Goal: Information Seeking & Learning: Learn about a topic

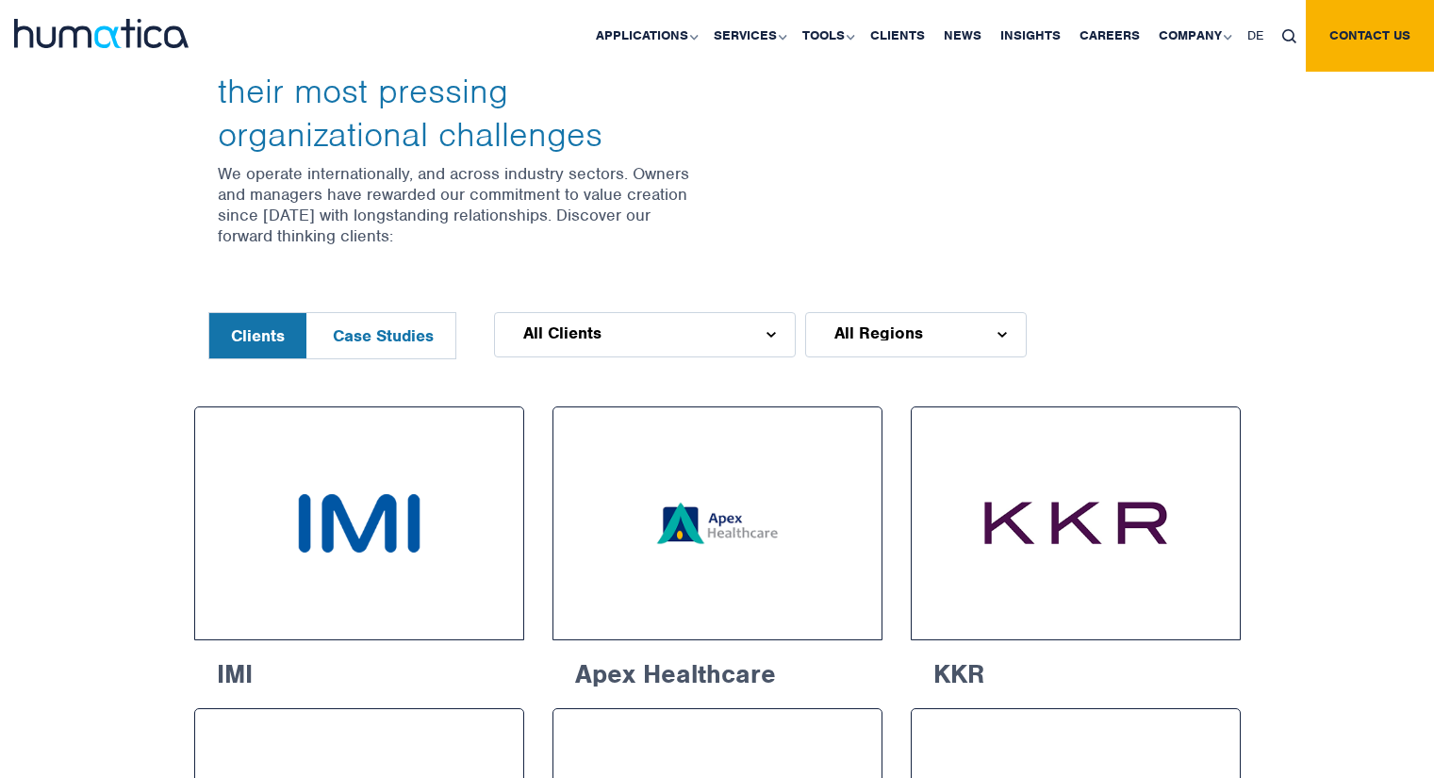
scroll to position [849, 0]
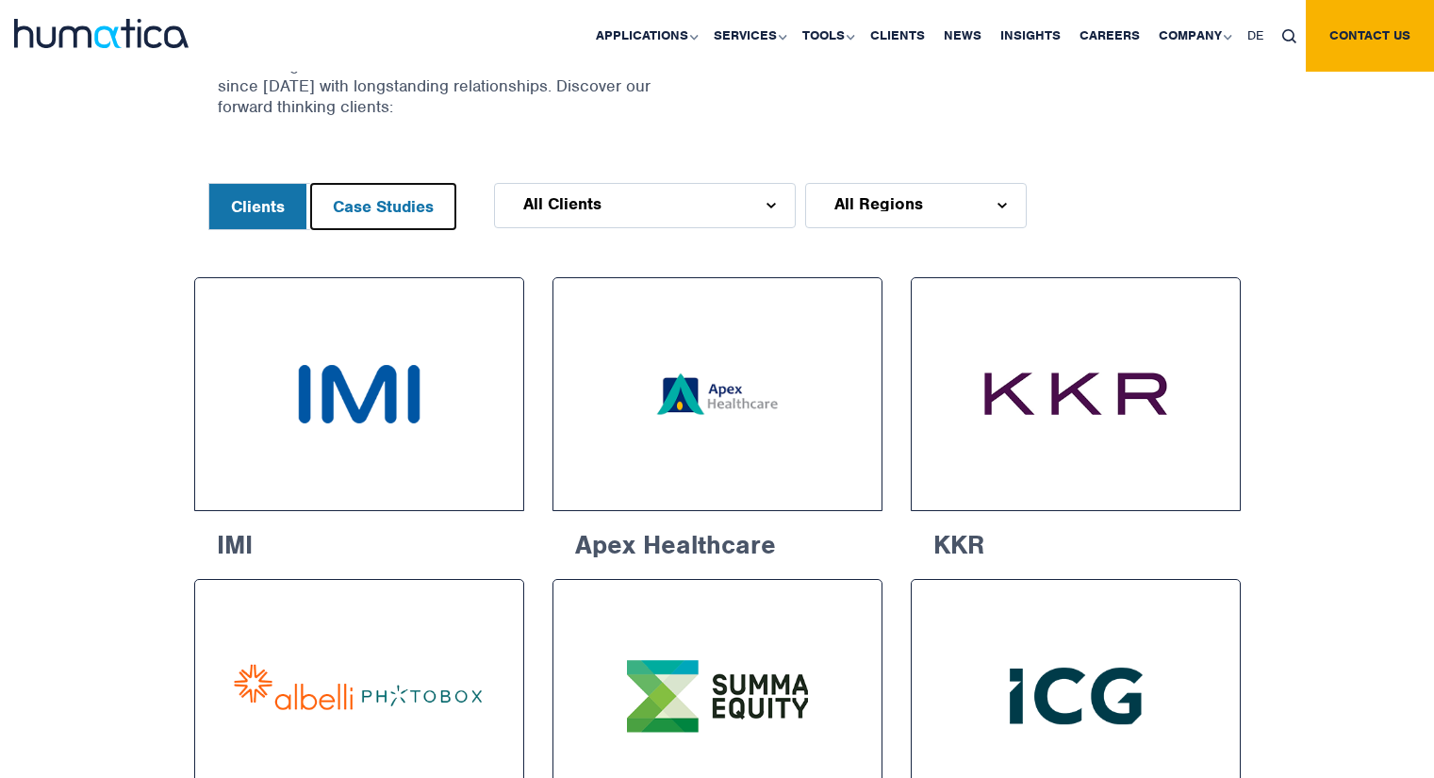
click at [393, 214] on button "Case Studies" at bounding box center [383, 206] width 144 height 45
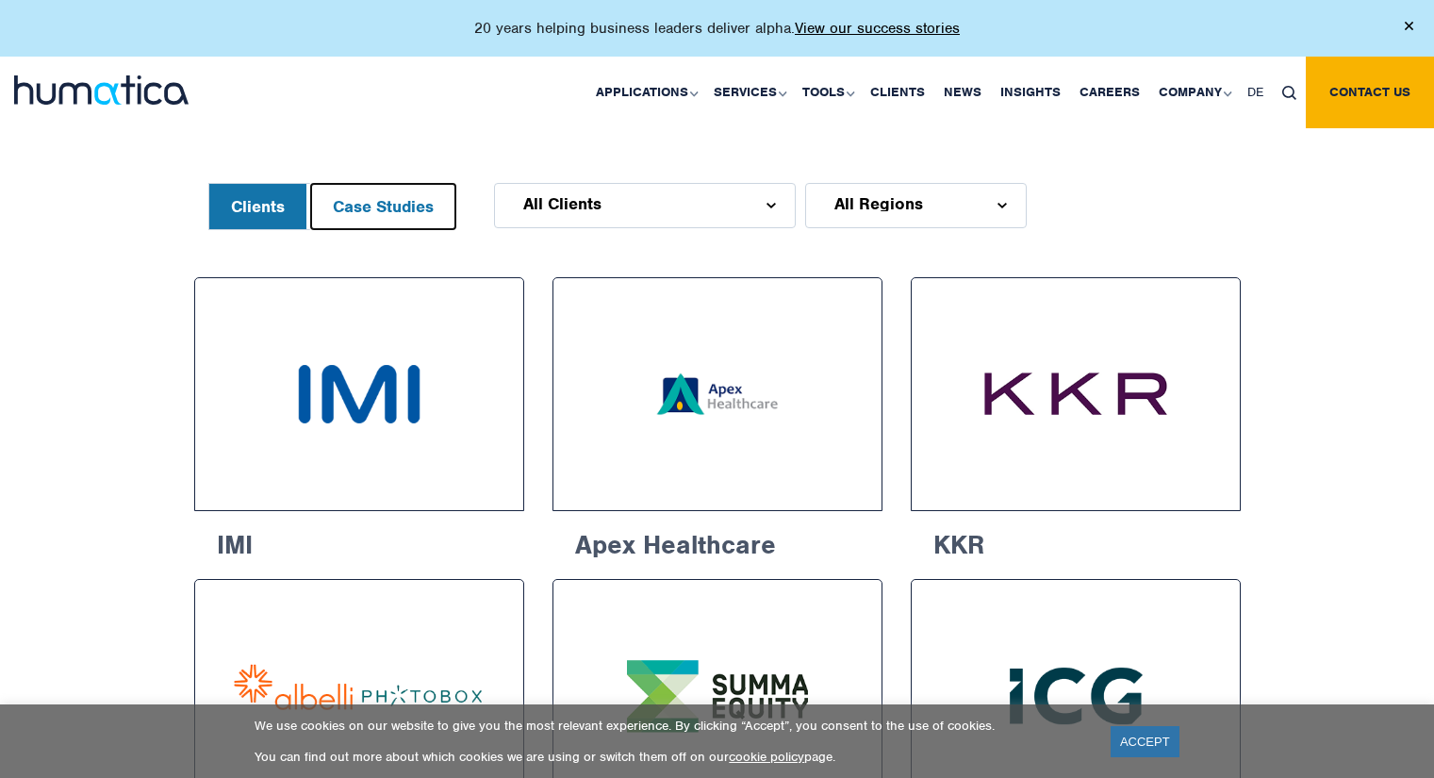
click at [400, 202] on button "Case Studies" at bounding box center [383, 206] width 144 height 45
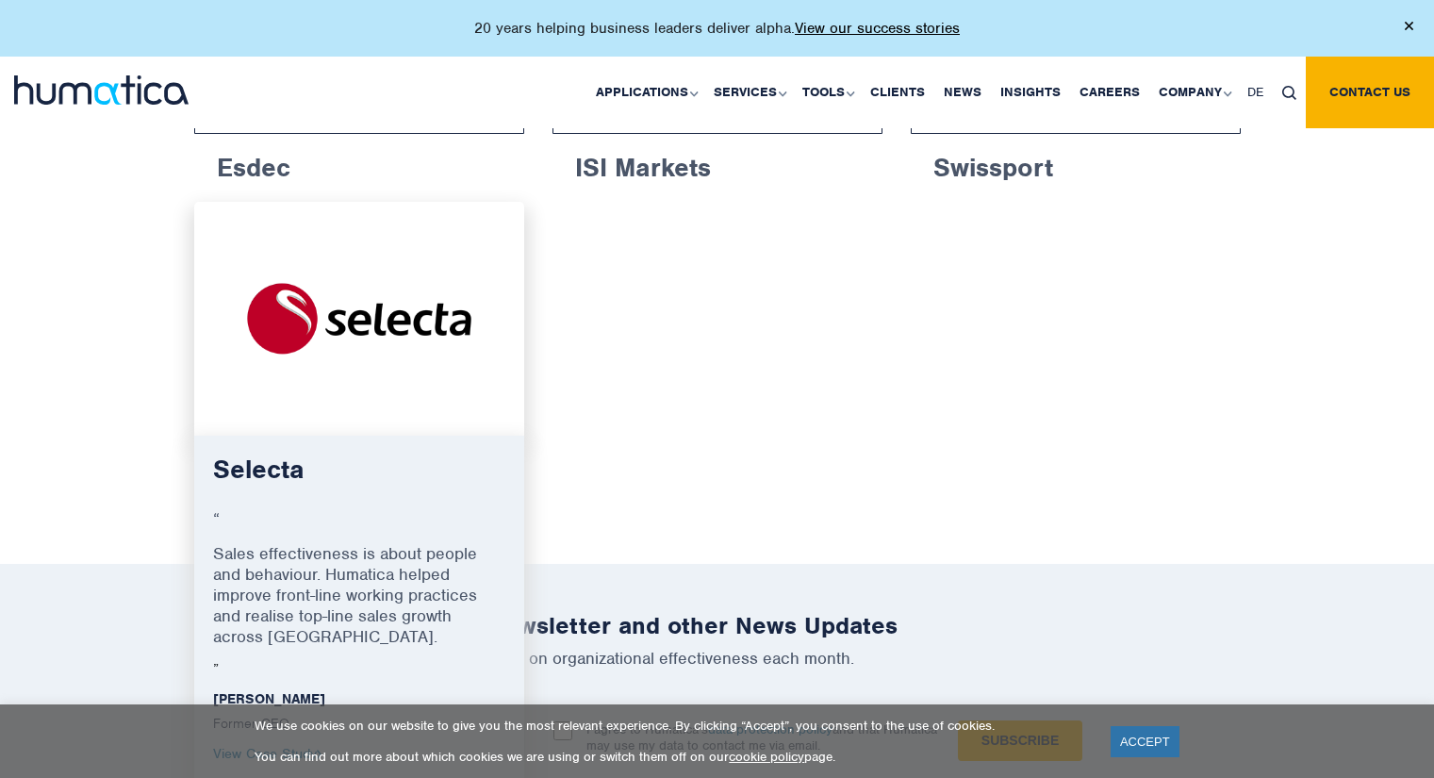
scroll to position [1320, 0]
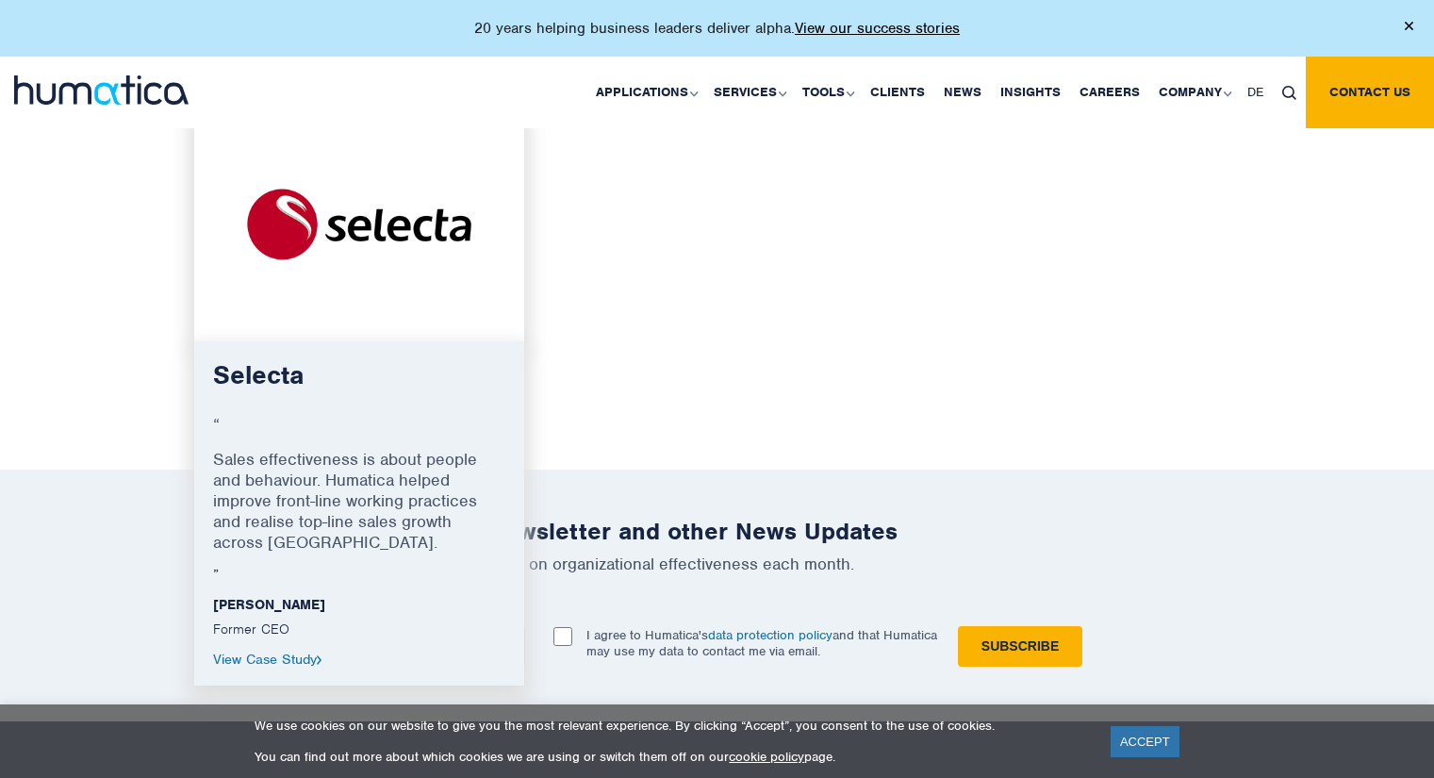
click at [280, 651] on link "View Case Study" at bounding box center [267, 659] width 109 height 17
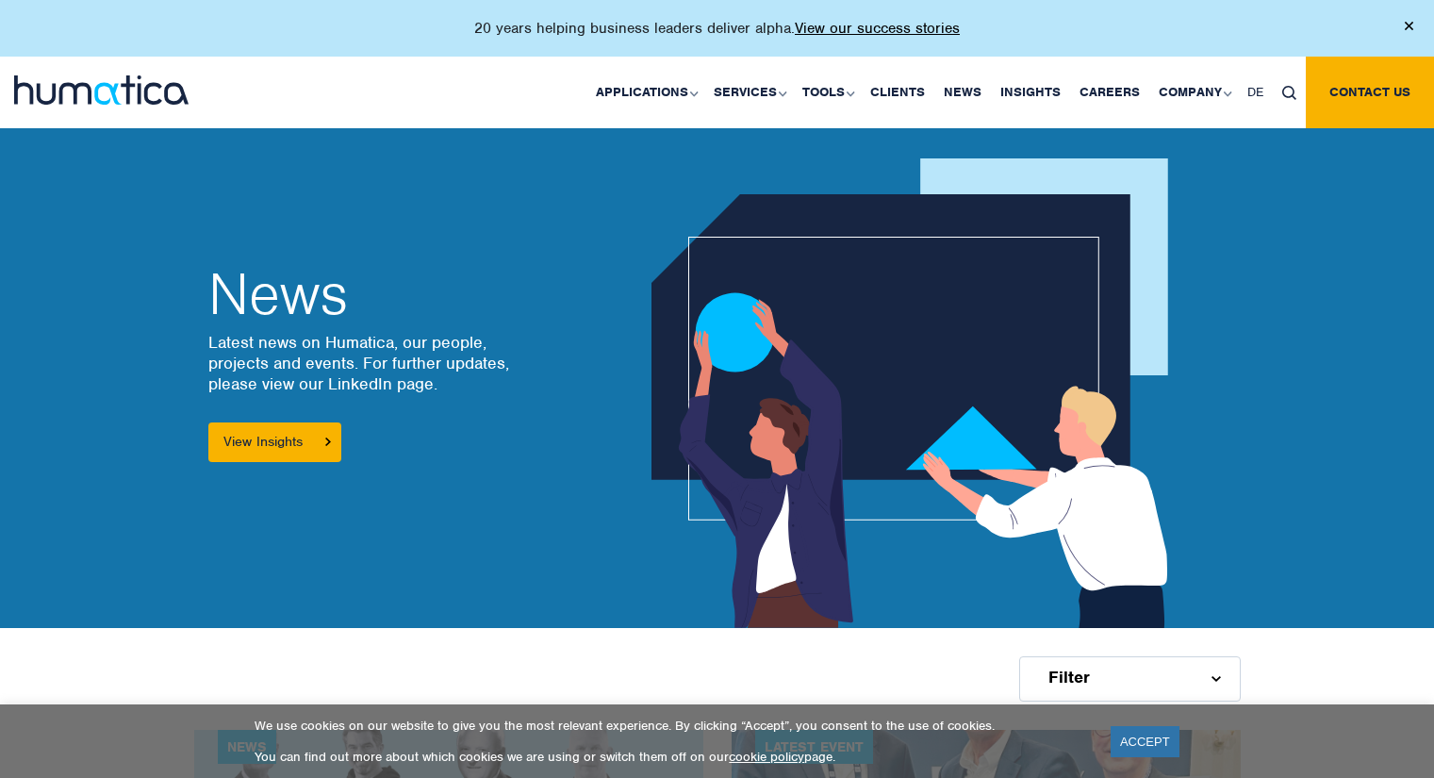
click at [106, 91] on img at bounding box center [101, 89] width 174 height 29
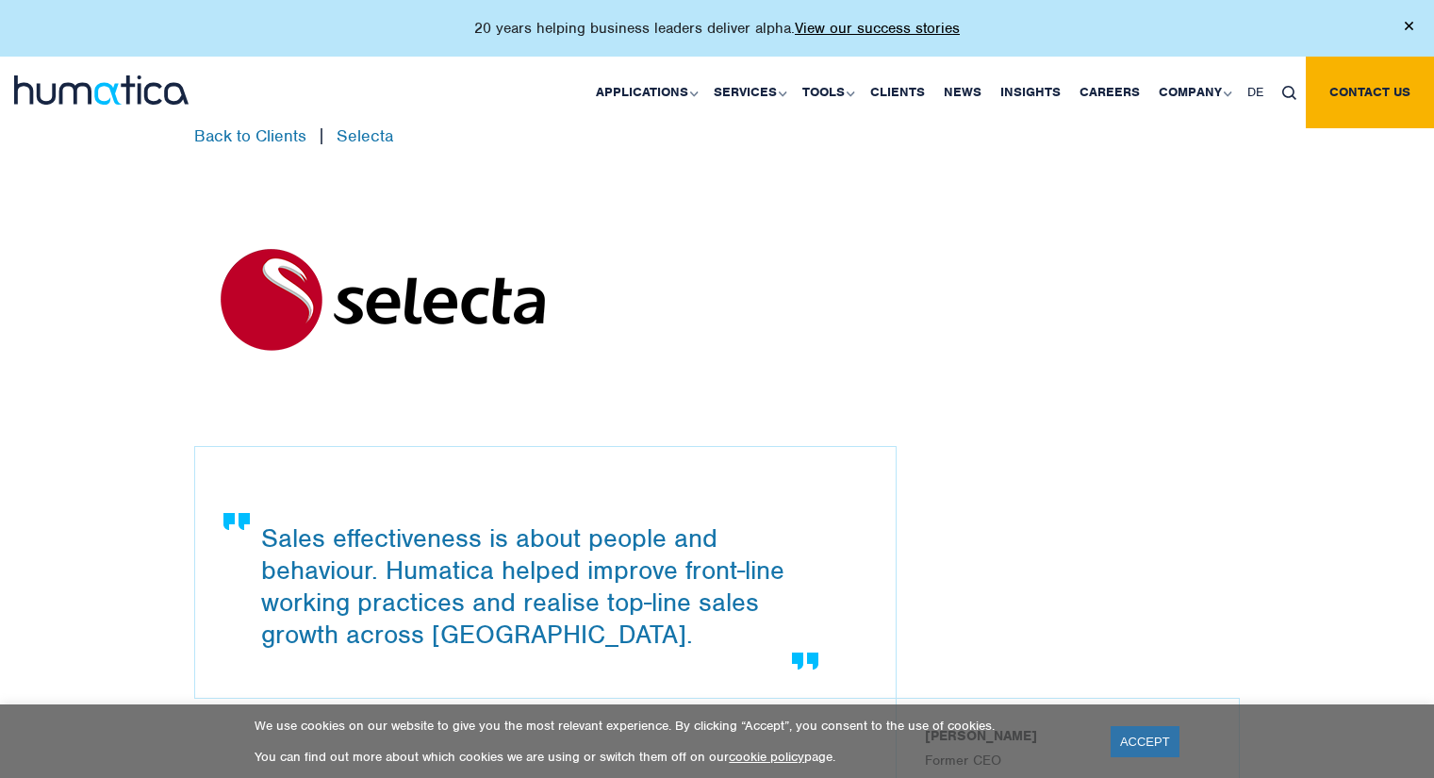
scroll to position [566, 0]
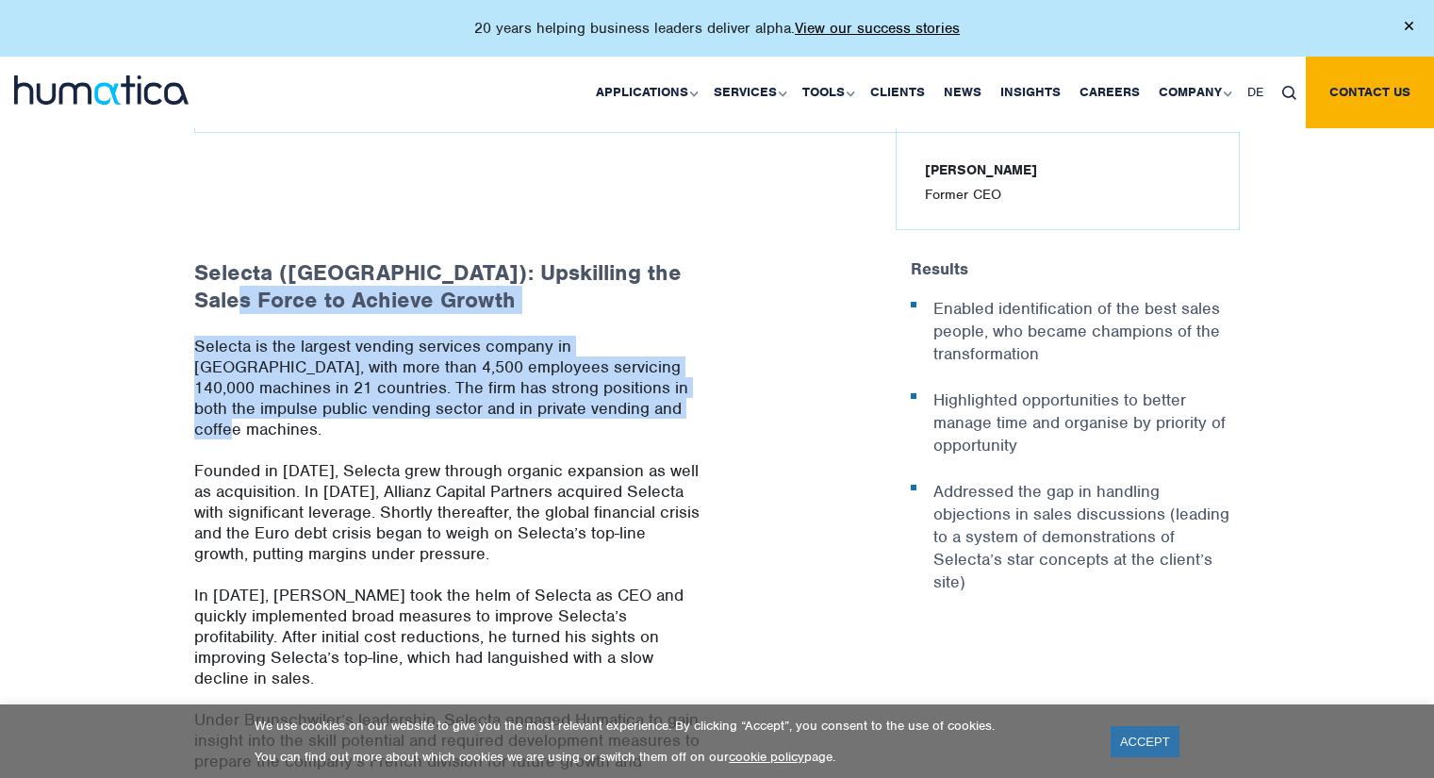
drag, startPoint x: 189, startPoint y: 330, endPoint x: 686, endPoint y: 412, distance: 503.7
click at [686, 412] on div "Selecta (France): Upskilling the Sales Force to Achieve Growth Selecta is the l…" at bounding box center [449, 731] width 538 height 944
click at [686, 412] on p "Selecta is the largest vending services company in Europe, with more than 4,500…" at bounding box center [448, 398] width 509 height 124
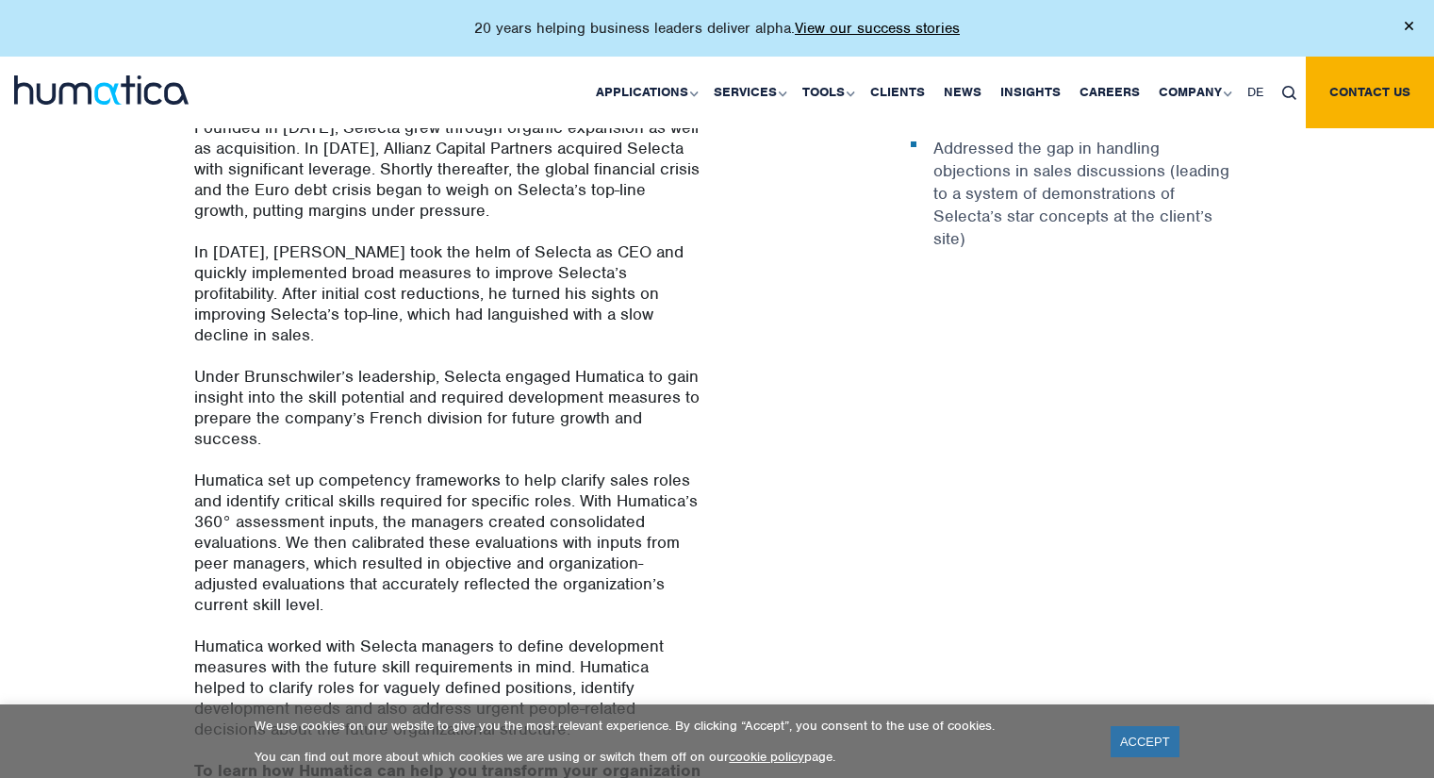
scroll to position [943, 0]
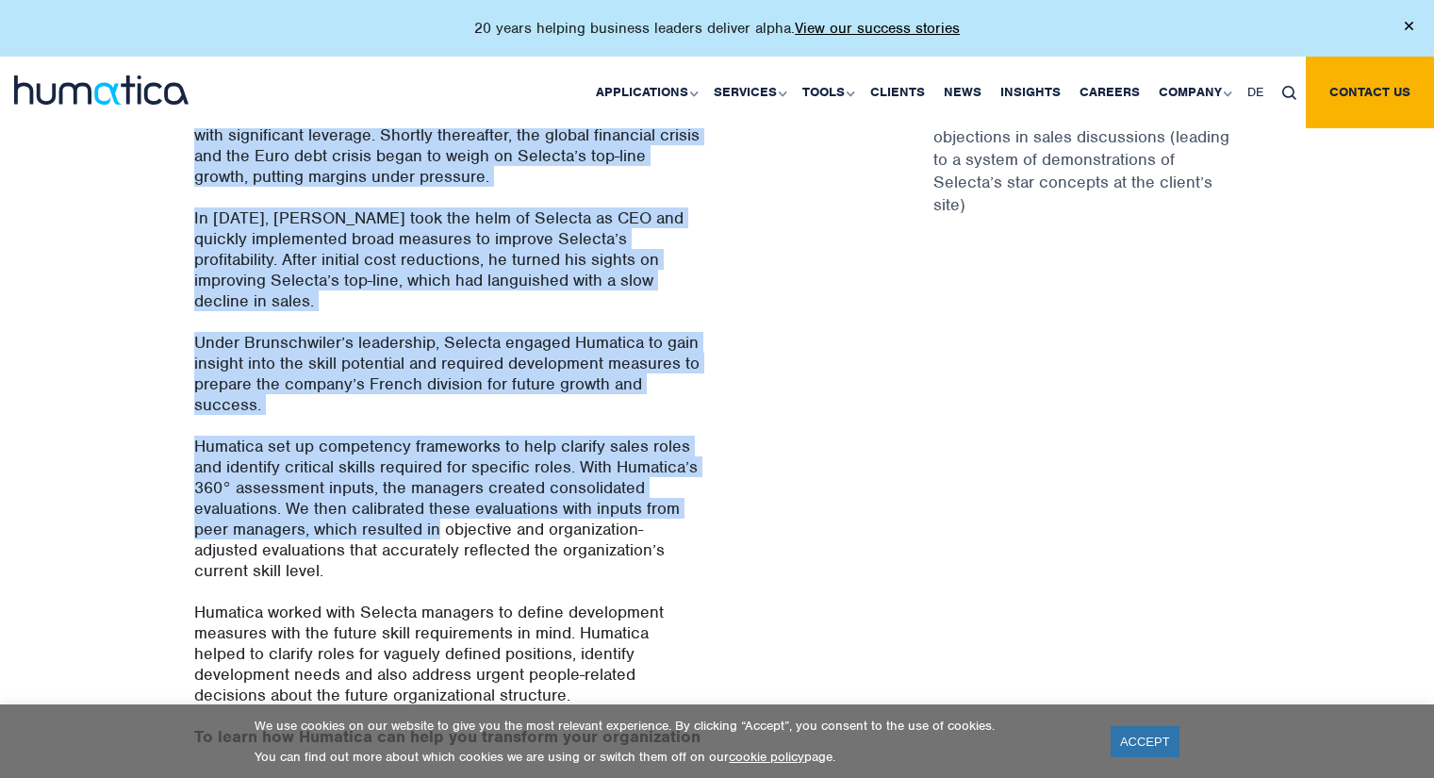
drag, startPoint x: 192, startPoint y: 389, endPoint x: 469, endPoint y: 489, distance: 294.2
click at [448, 488] on div "Selecta (France): Upskilling the Sales Force to Achieve Growth Selecta is the l…" at bounding box center [449, 354] width 538 height 944
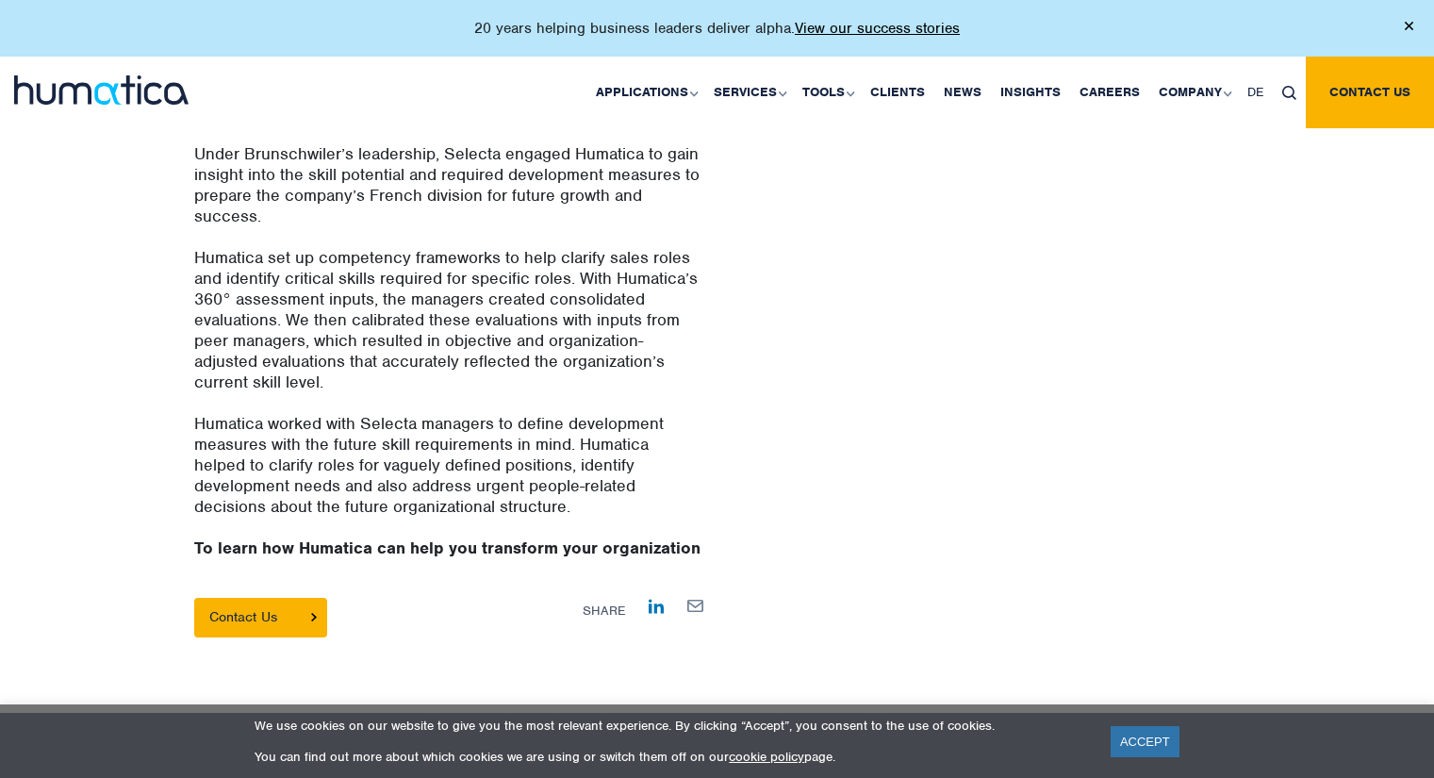
click at [516, 413] on p "Humatica worked with Selecta managers to define development measures with the f…" at bounding box center [448, 475] width 509 height 124
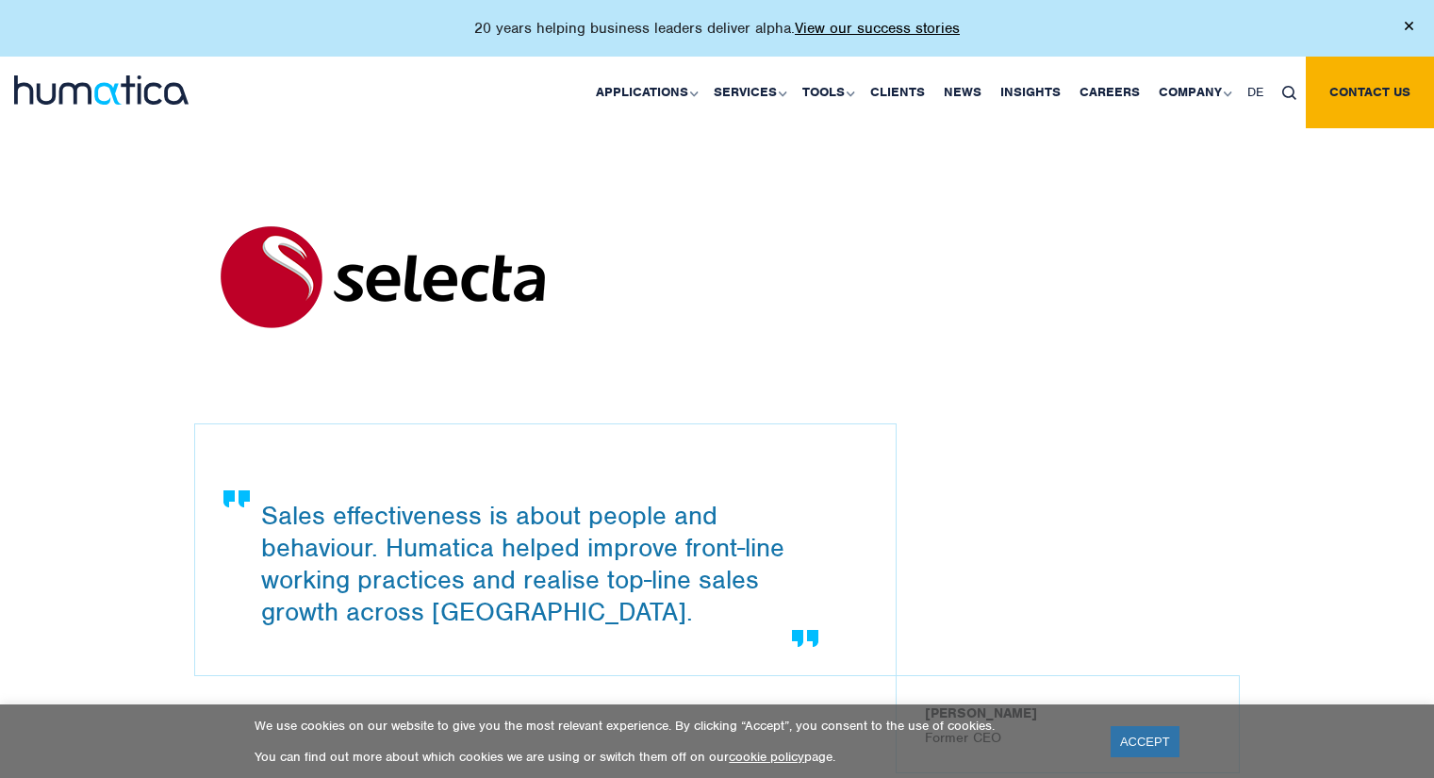
scroll to position [0, 0]
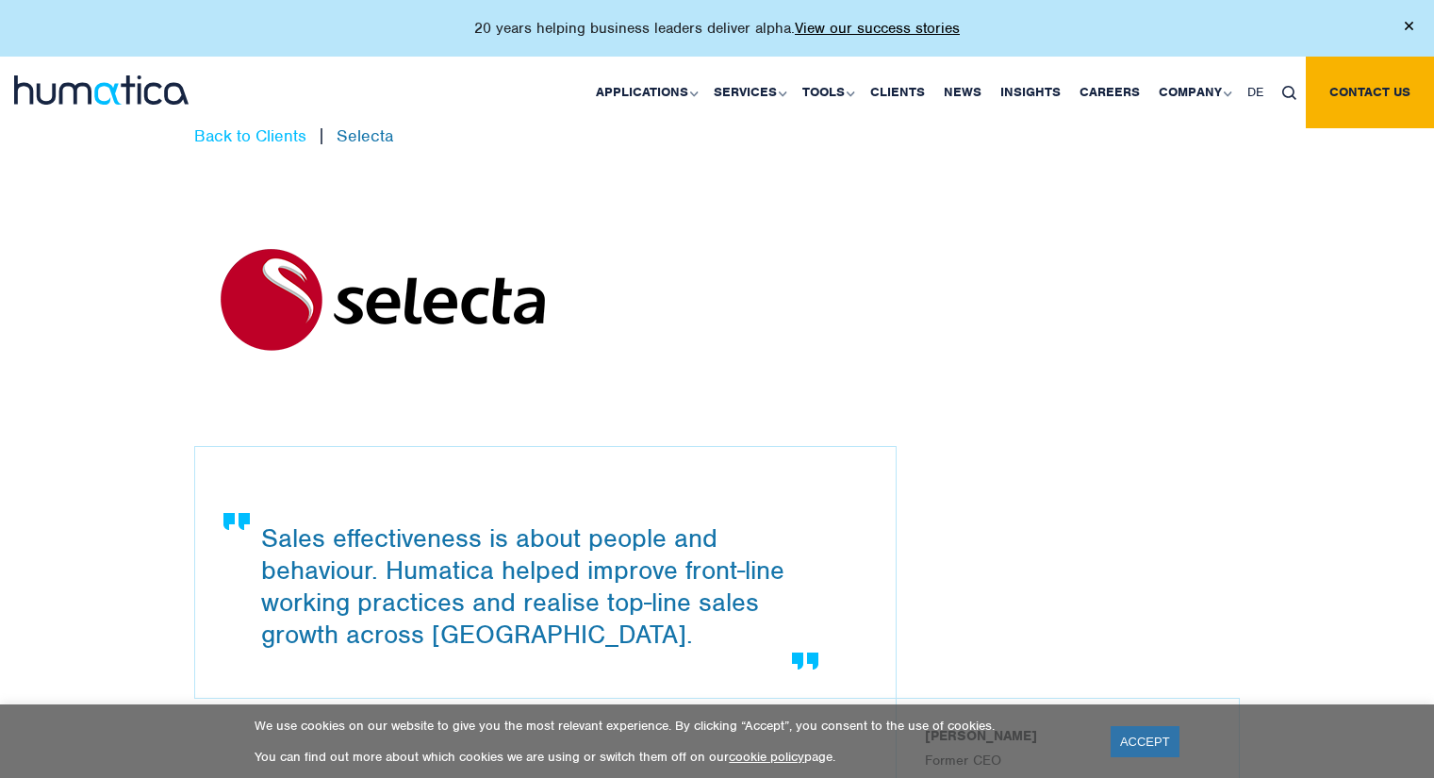
click at [274, 130] on link "Back to Clients" at bounding box center [250, 135] width 112 height 21
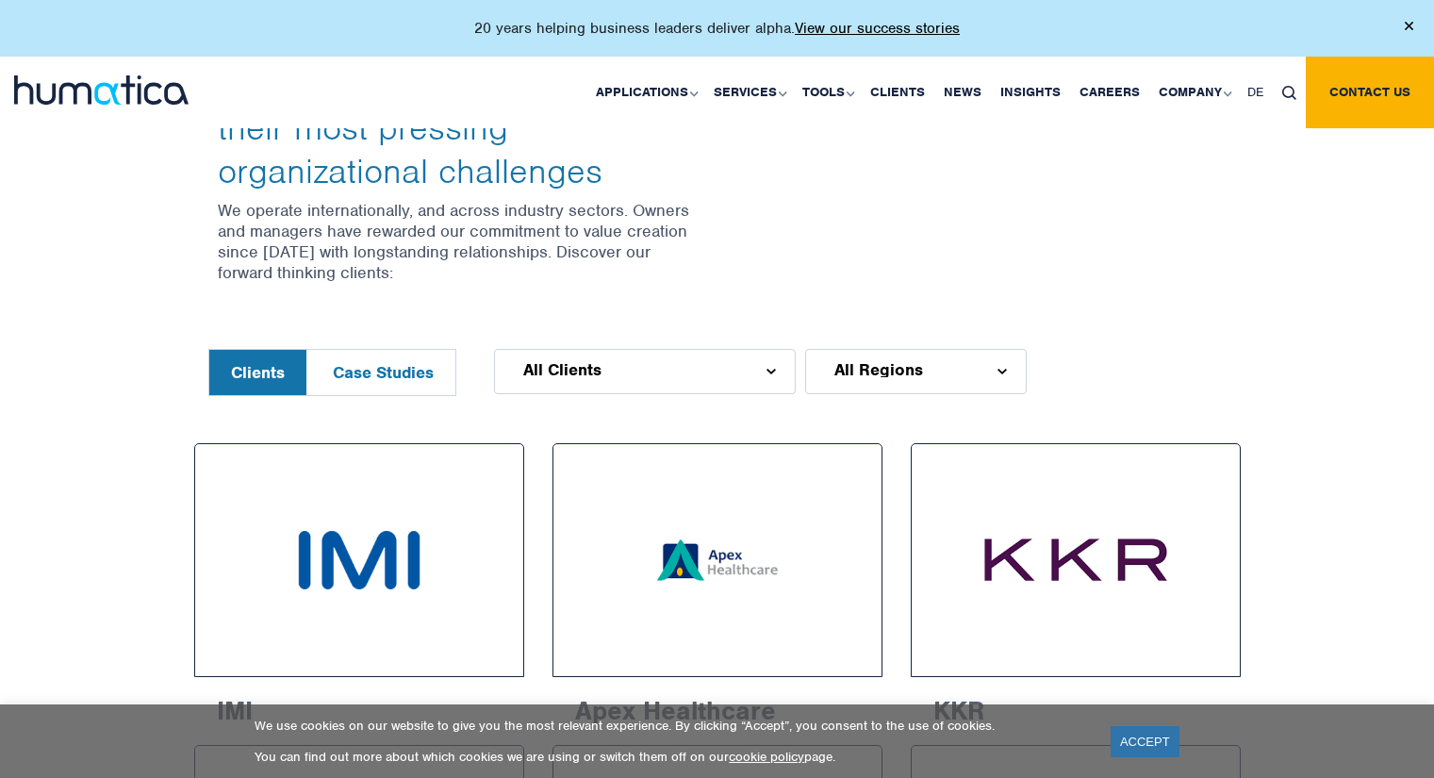
scroll to position [661, 0]
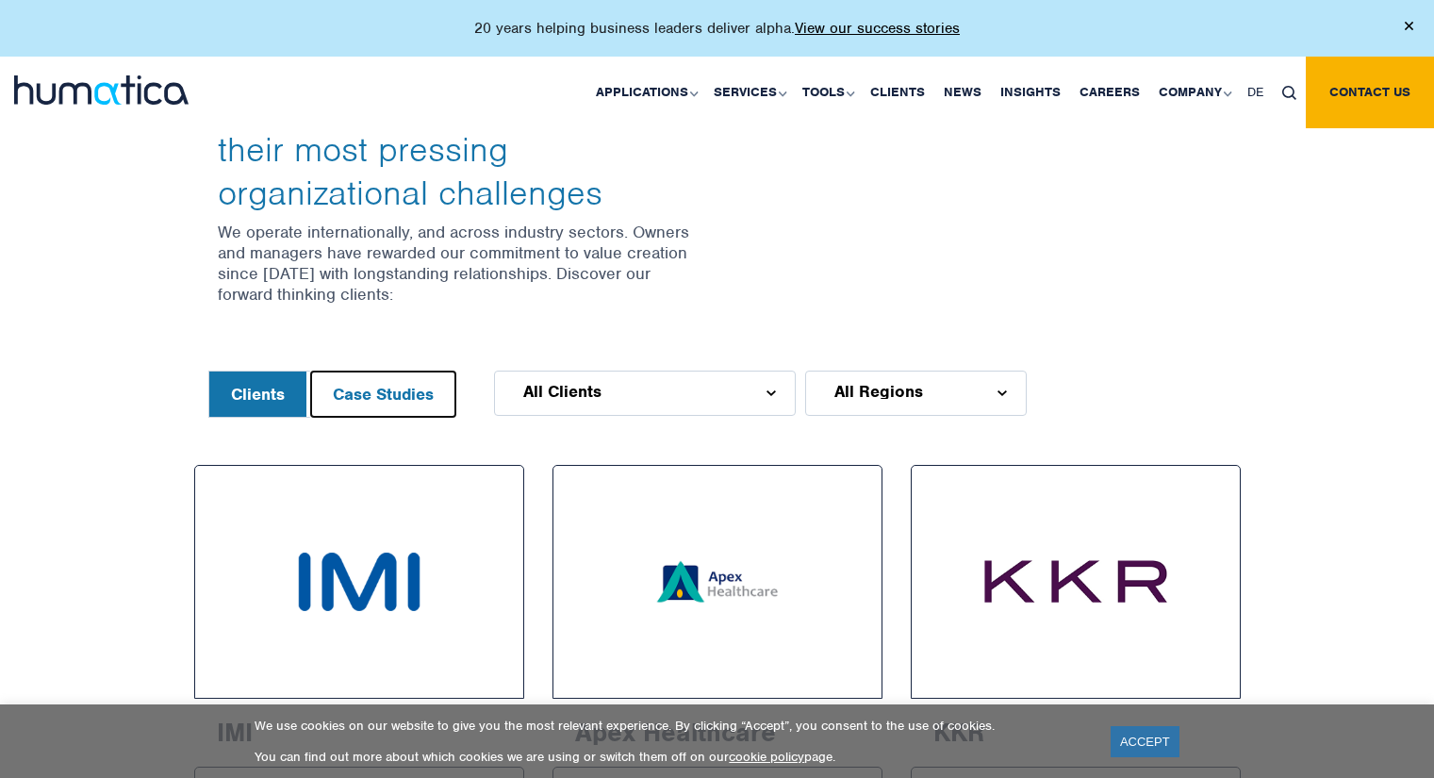
click at [395, 389] on button "Case Studies" at bounding box center [383, 394] width 144 height 45
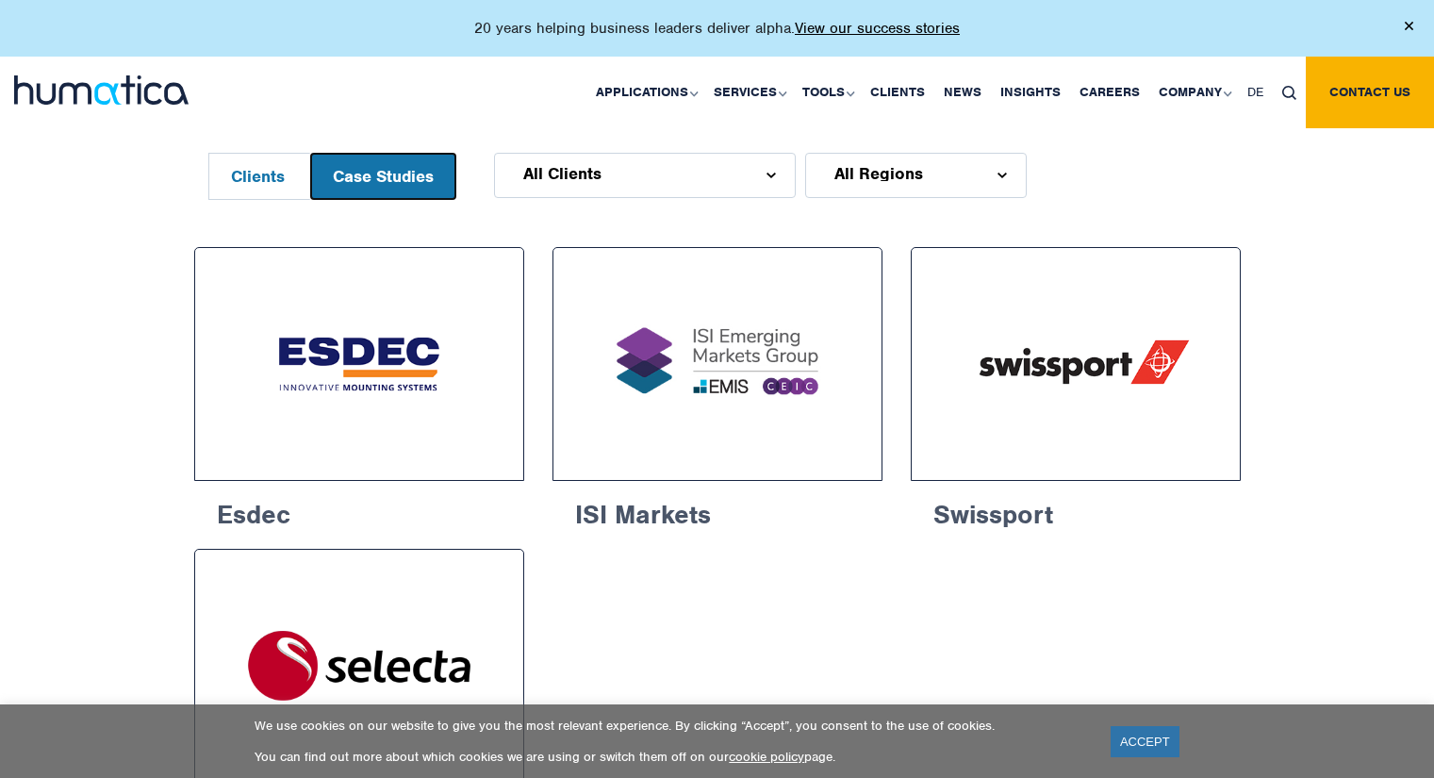
scroll to position [850, 0]
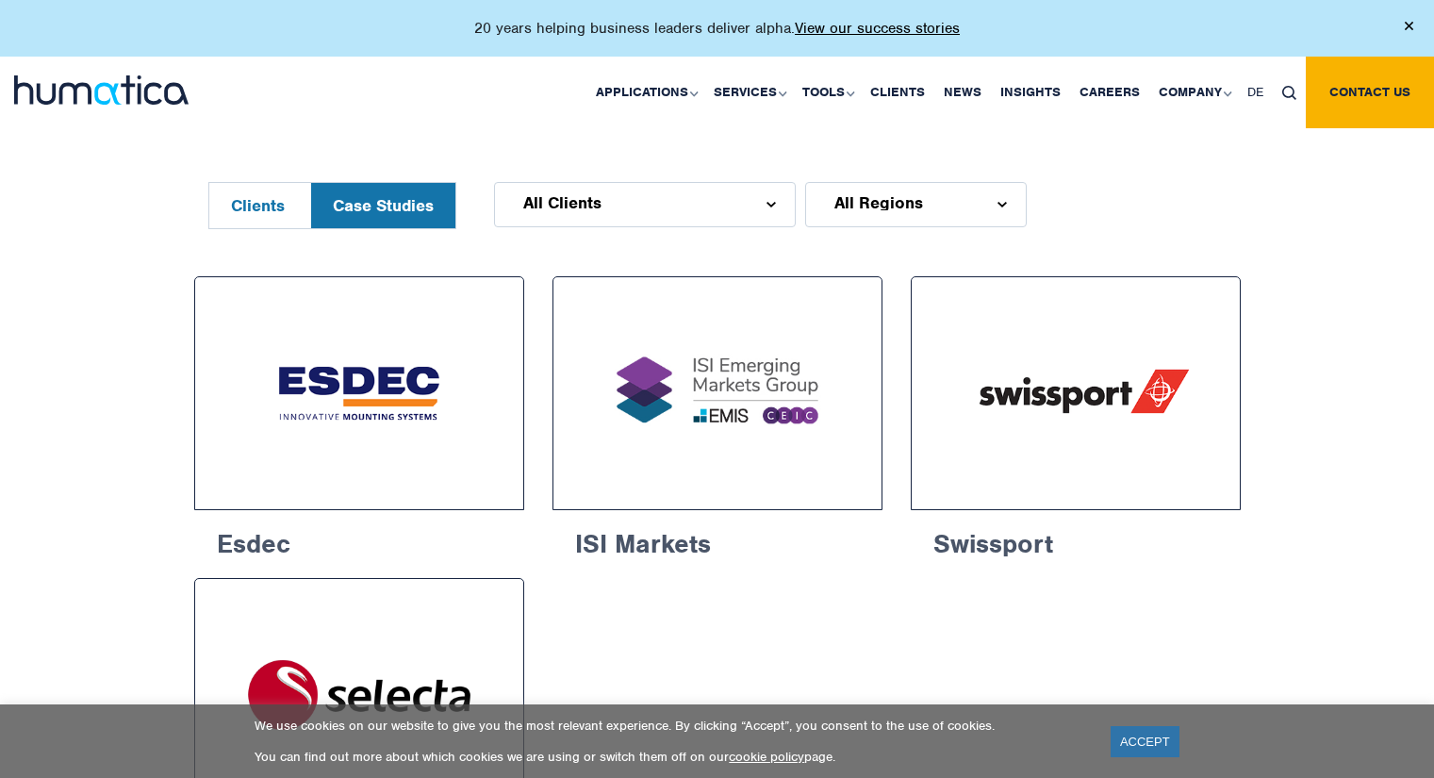
click at [307, 200] on div "Clients Case Studies" at bounding box center [332, 205] width 248 height 47
click at [292, 207] on button "Clients" at bounding box center [257, 205] width 97 height 45
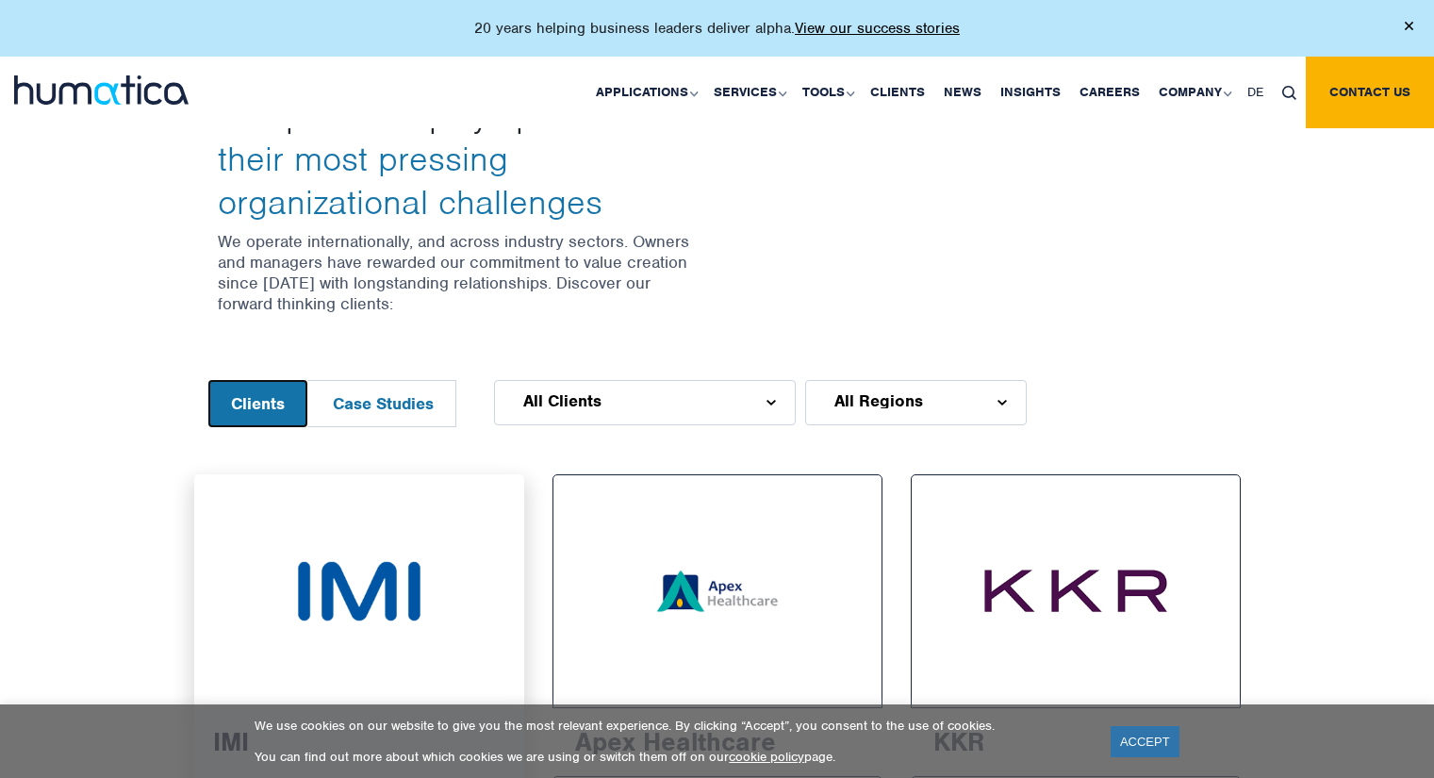
scroll to position [757, 0]
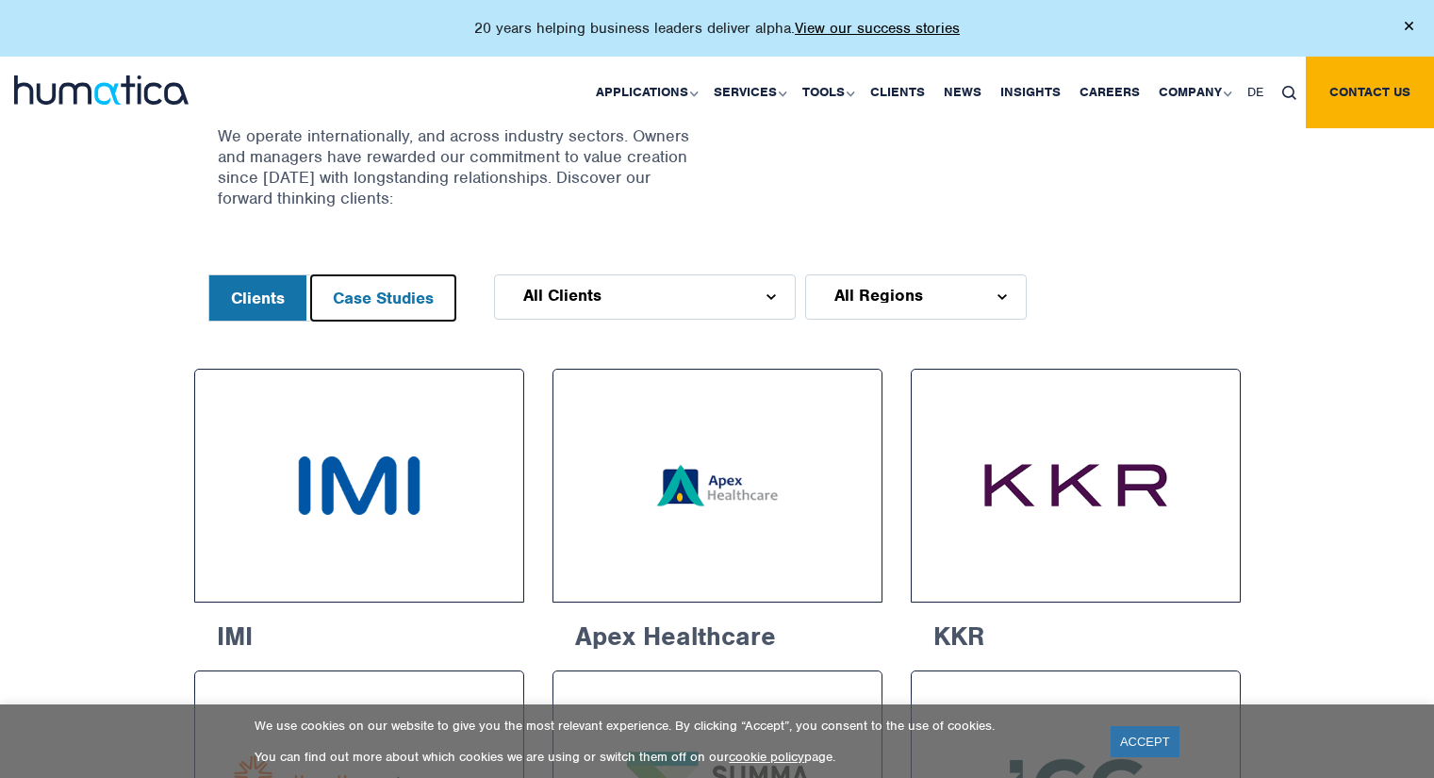
click at [381, 299] on button "Case Studies" at bounding box center [383, 297] width 144 height 45
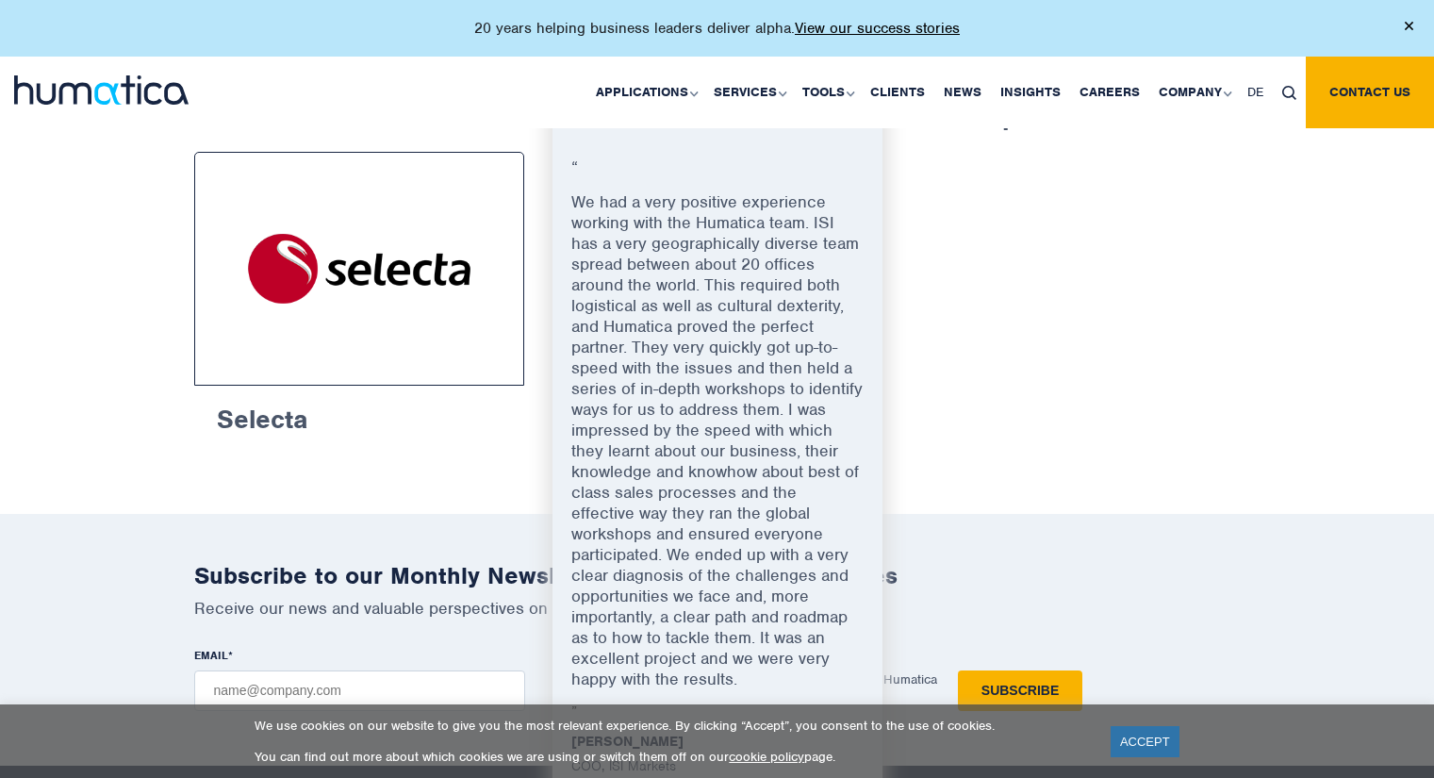
scroll to position [1417, 0]
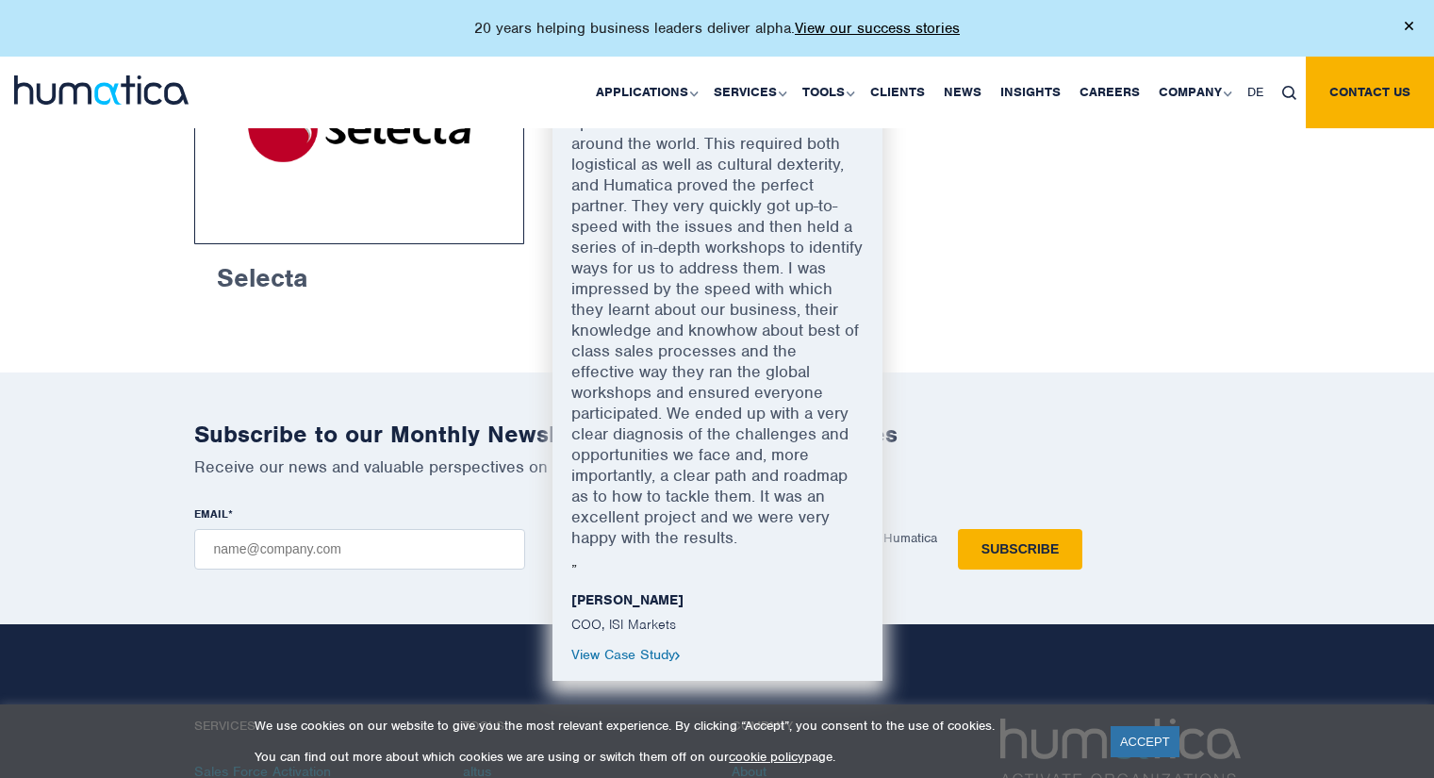
click at [629, 646] on link "View Case Study" at bounding box center [626, 654] width 109 height 17
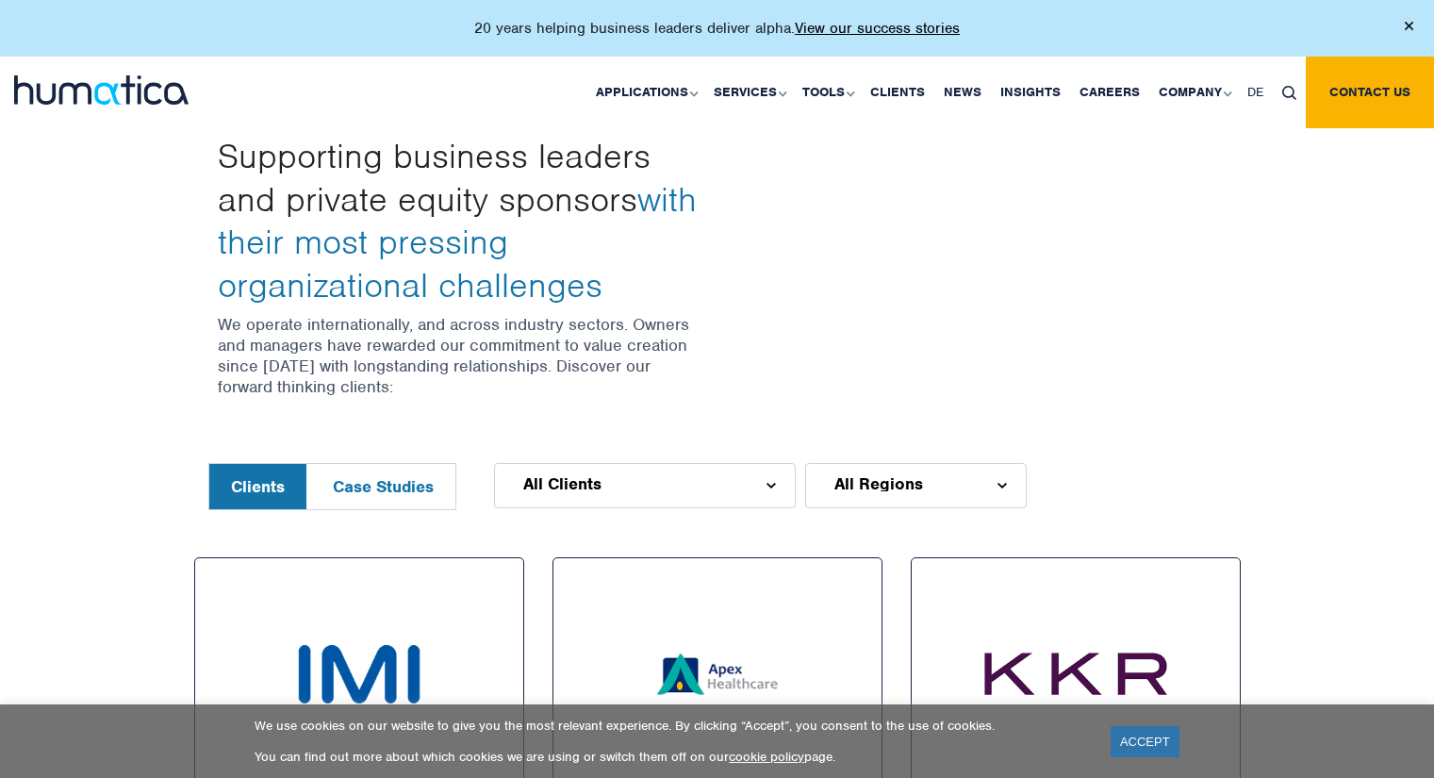
scroll to position [660, 0]
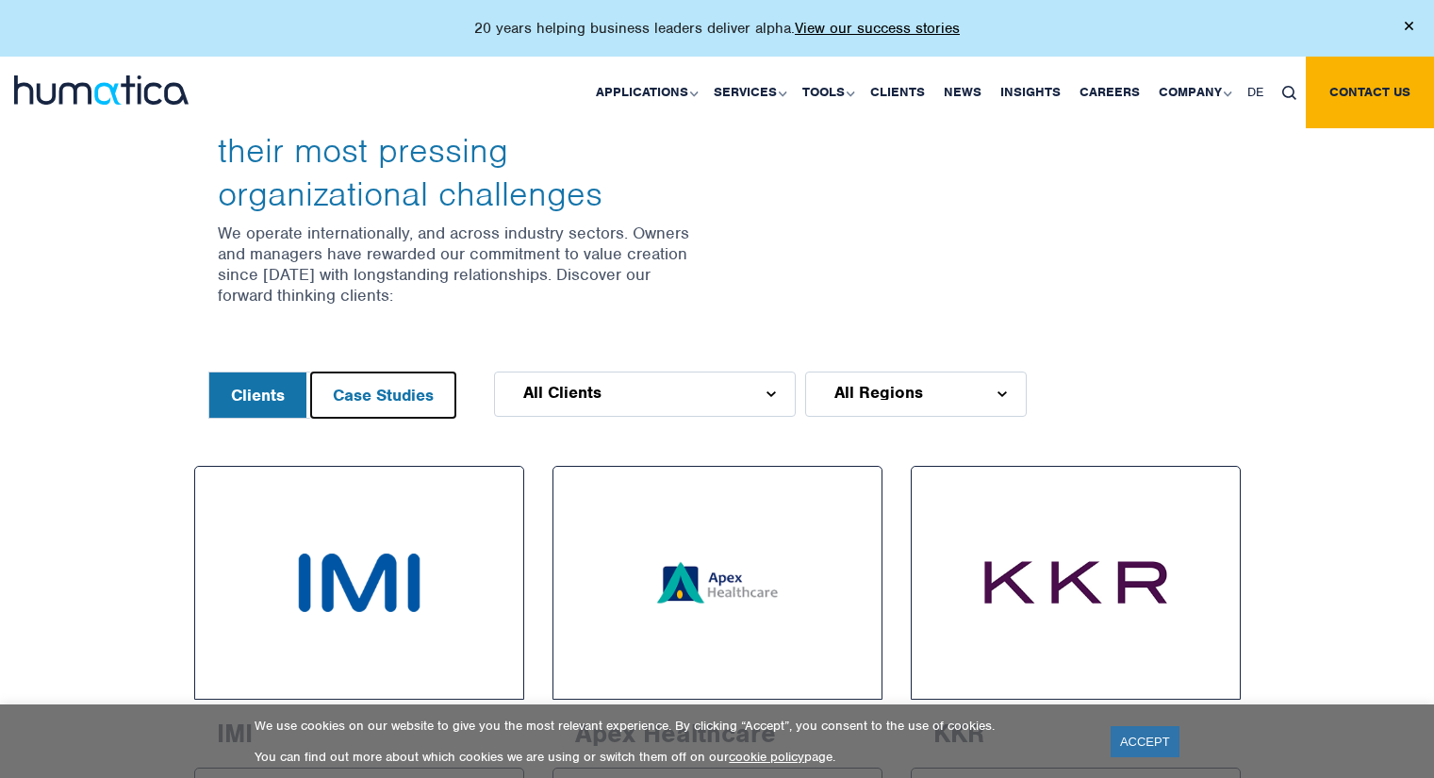
click at [347, 386] on button "Case Studies" at bounding box center [383, 395] width 144 height 45
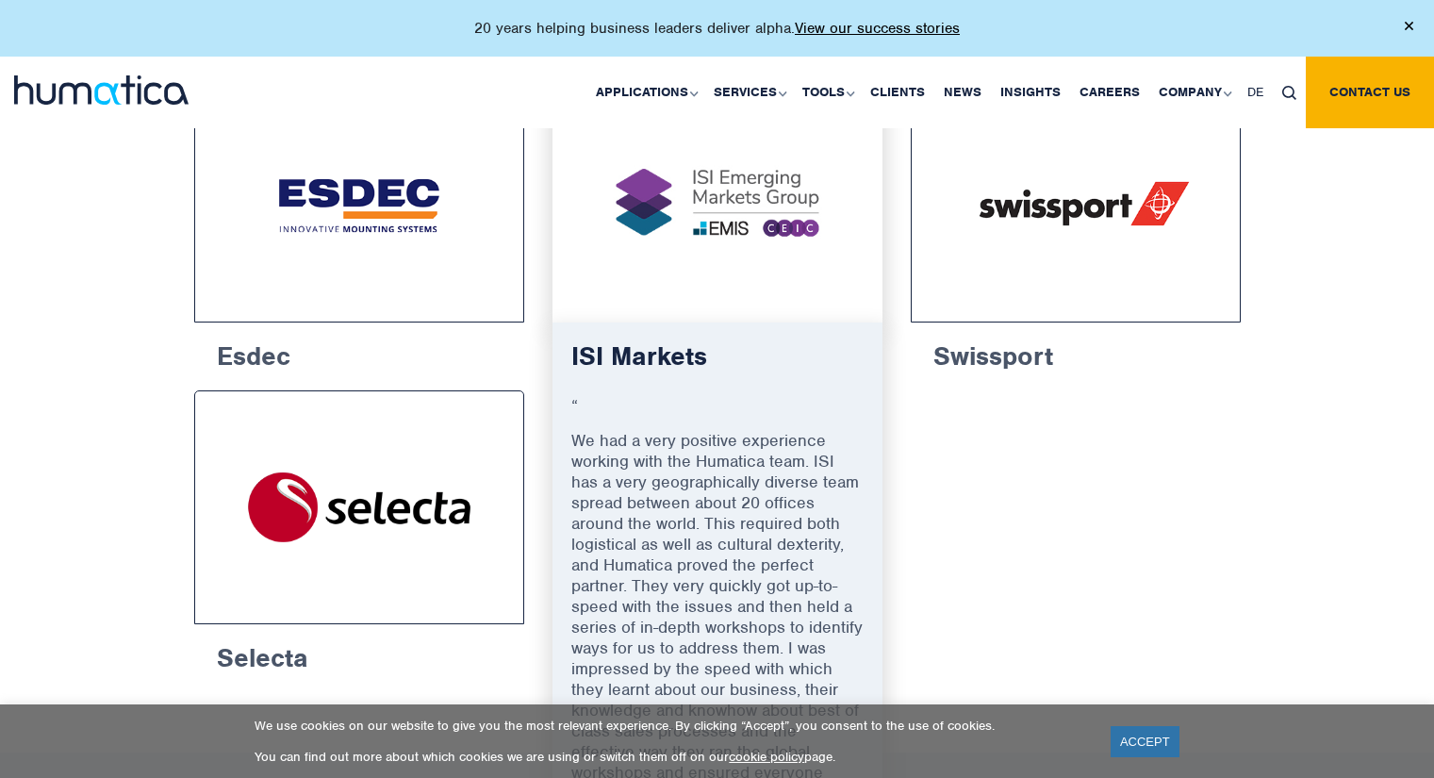
scroll to position [1320, 0]
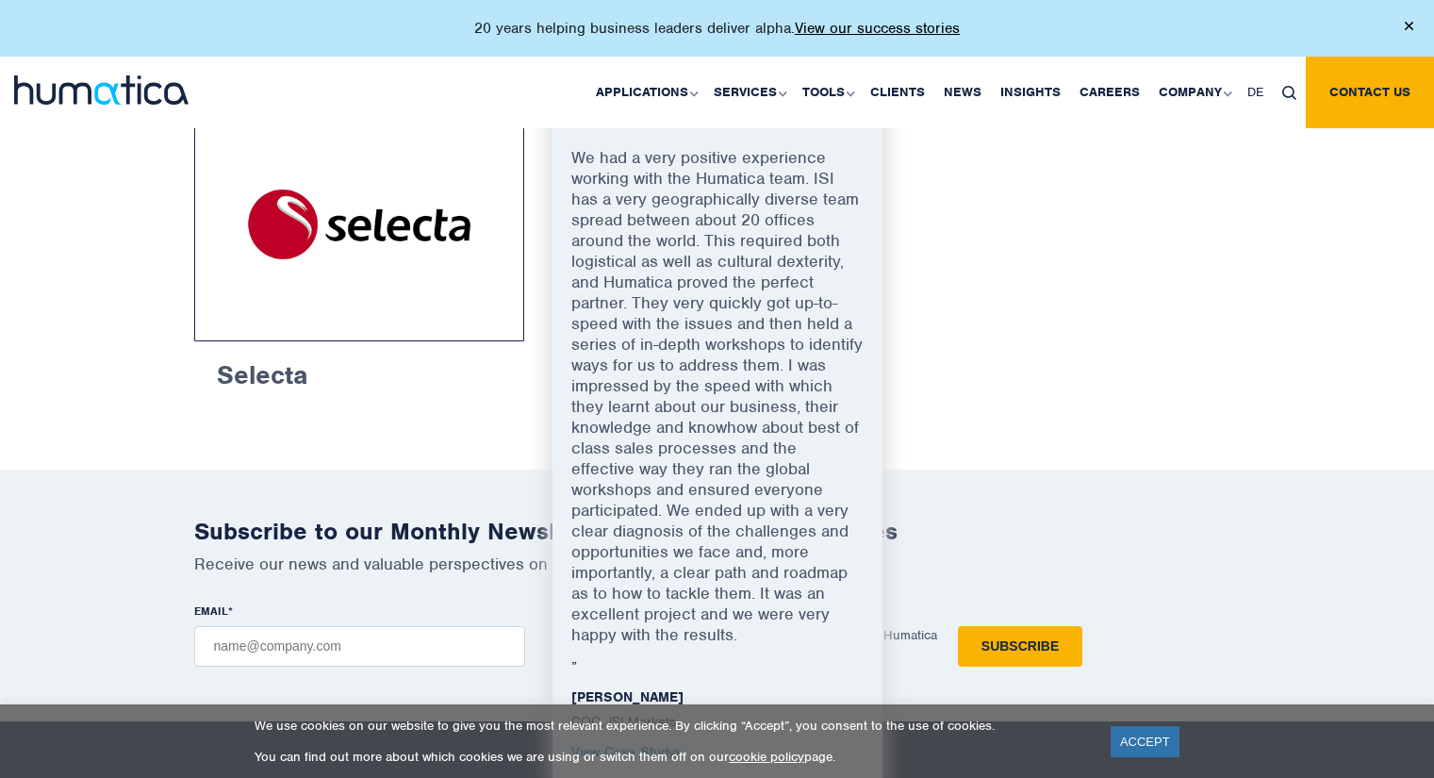
click at [628, 743] on link "View Case Study" at bounding box center [626, 751] width 109 height 17
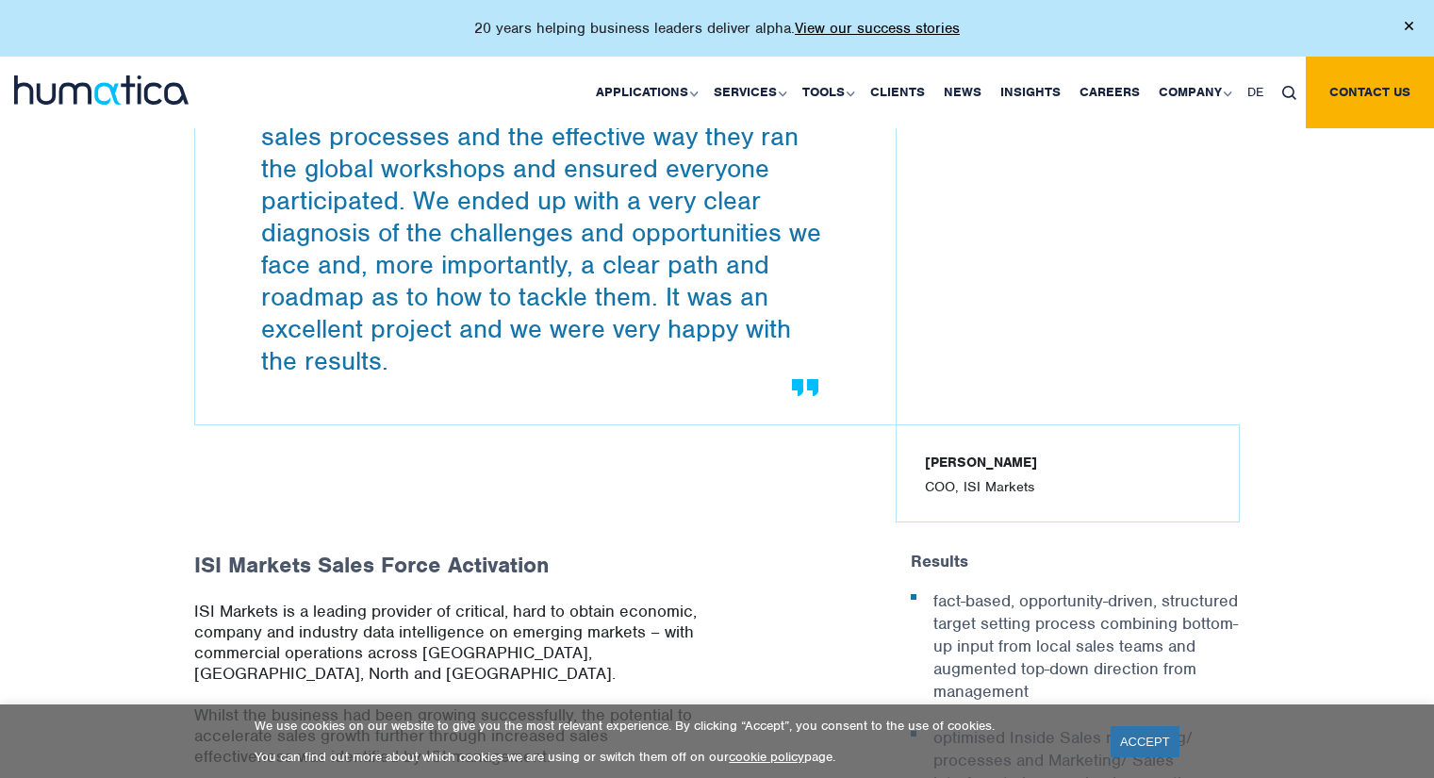
scroll to position [1132, 0]
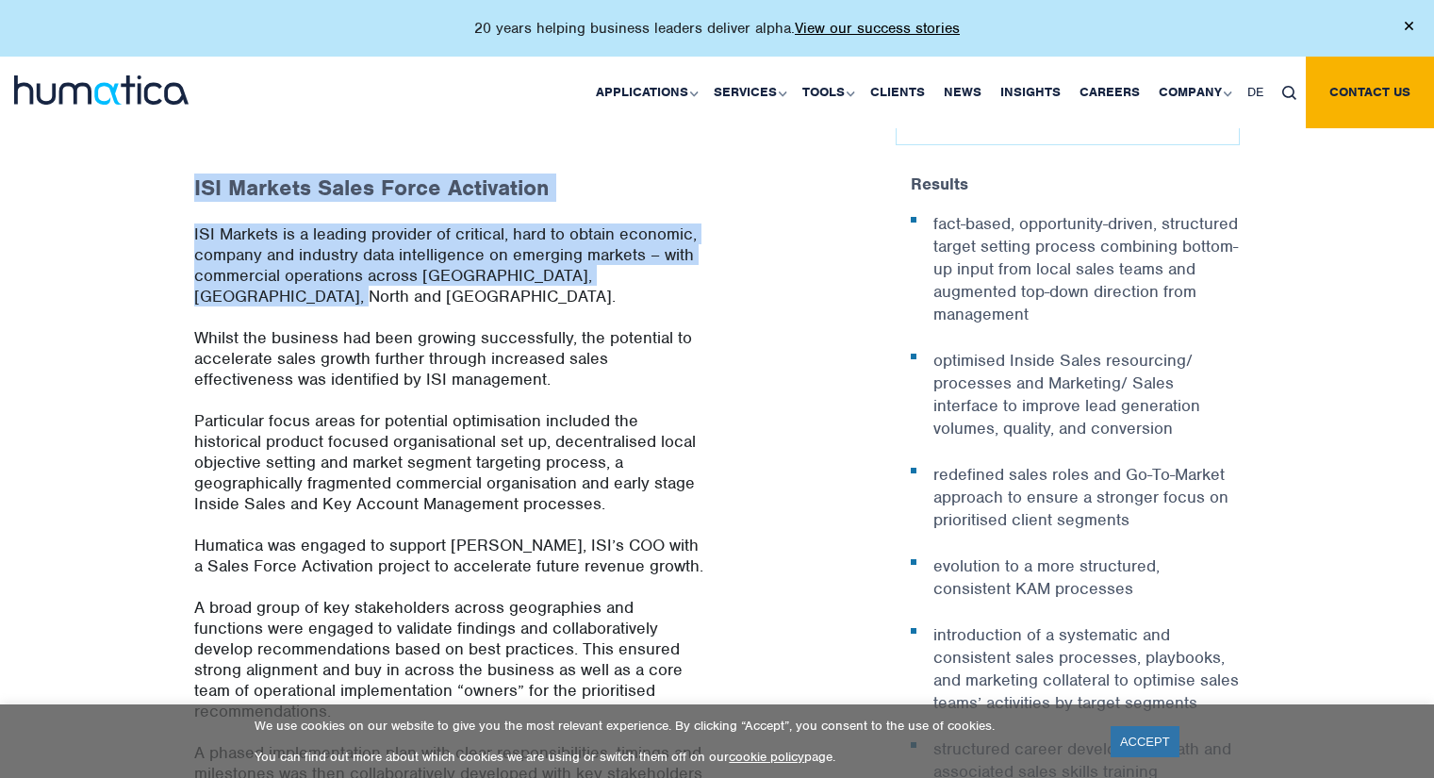
drag, startPoint x: 163, startPoint y: 206, endPoint x: 354, endPoint y: 290, distance: 208.2
click at [354, 290] on div "ISI Markets Sales Force Activation ISI Markets is a leading provider of critica…" at bounding box center [717, 528] width 1434 height 709
click at [354, 290] on p "ISI Markets is a leading provider of critical, hard to obtain economic, company…" at bounding box center [448, 276] width 509 height 104
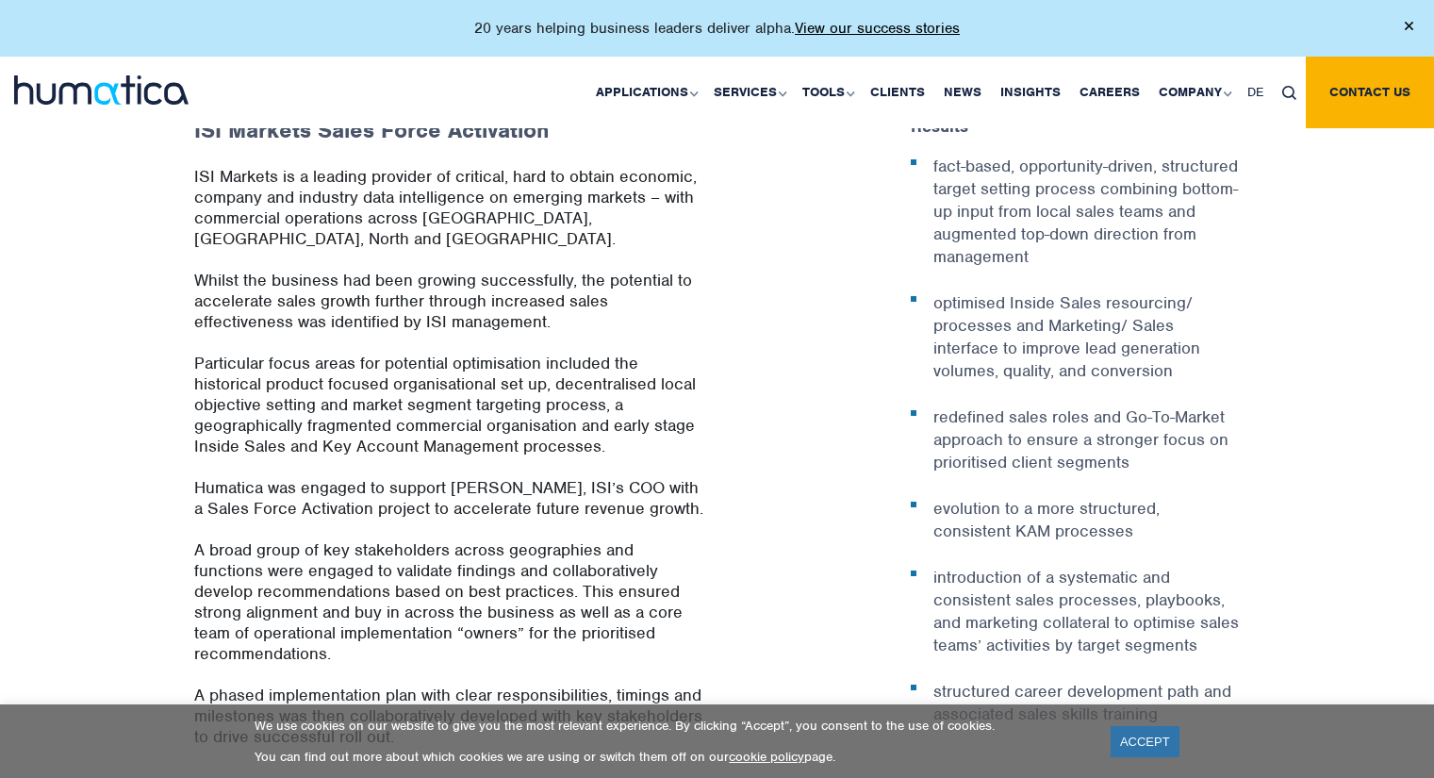
scroll to position [1226, 0]
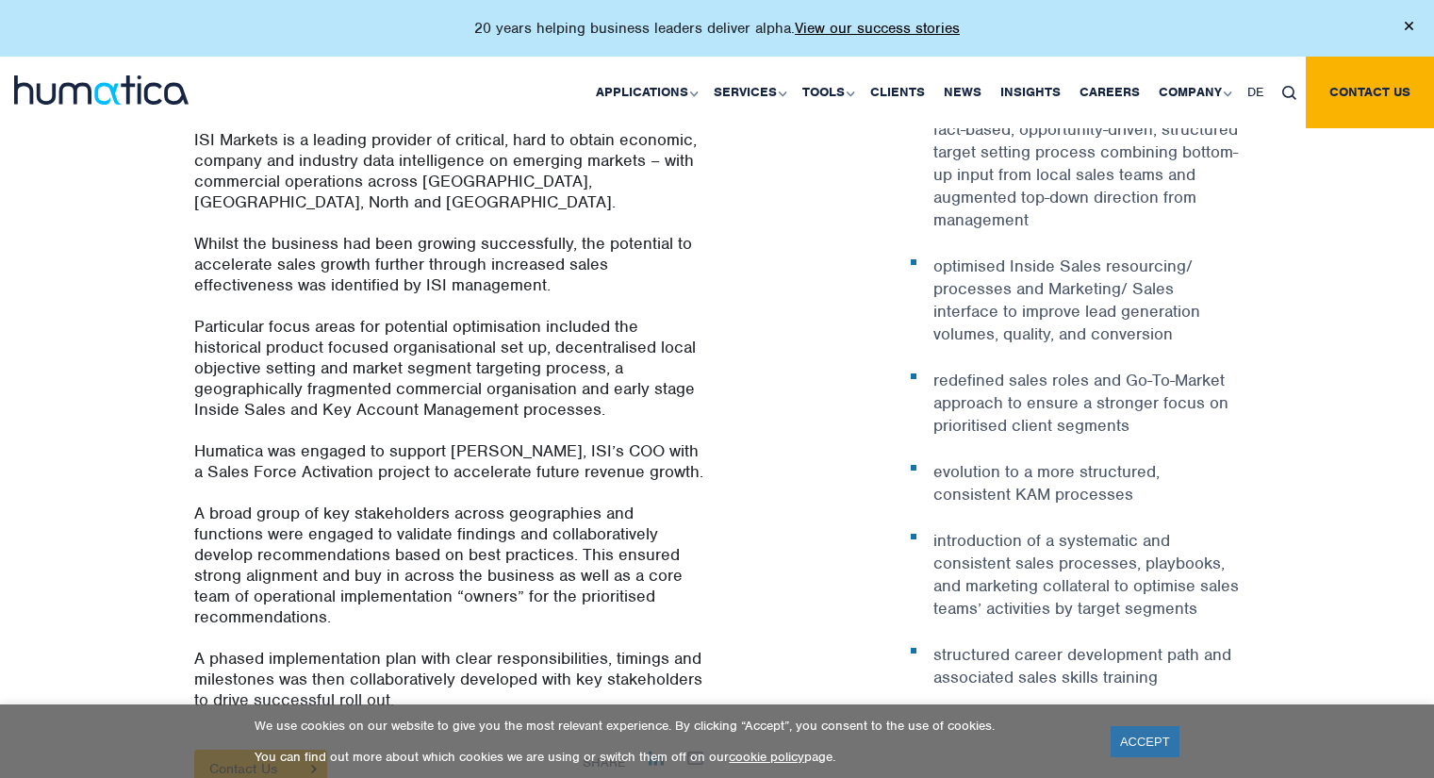
click at [177, 285] on div "ISI Markets Sales Force Activation ISI Markets is a leading provider of critica…" at bounding box center [717, 434] width 1434 height 709
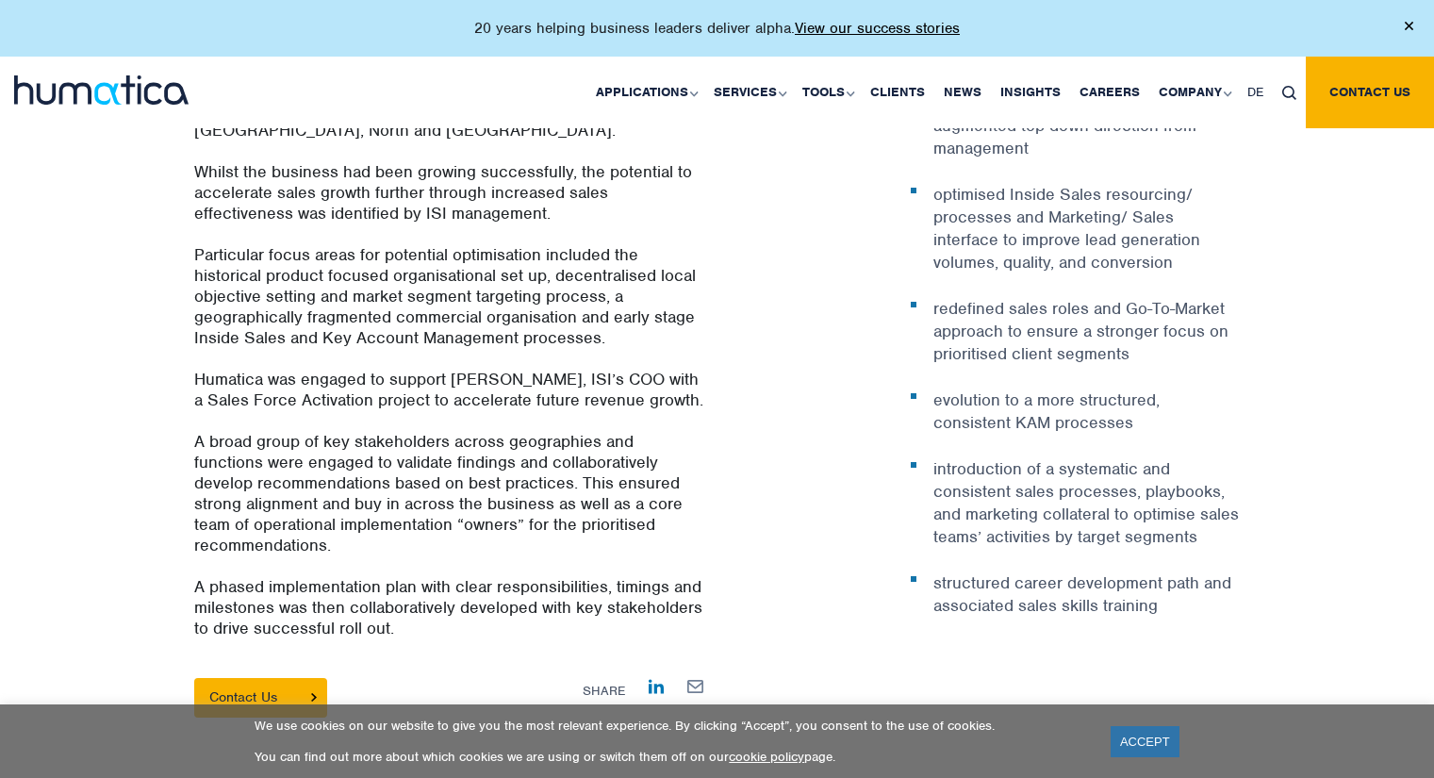
scroll to position [1320, 0]
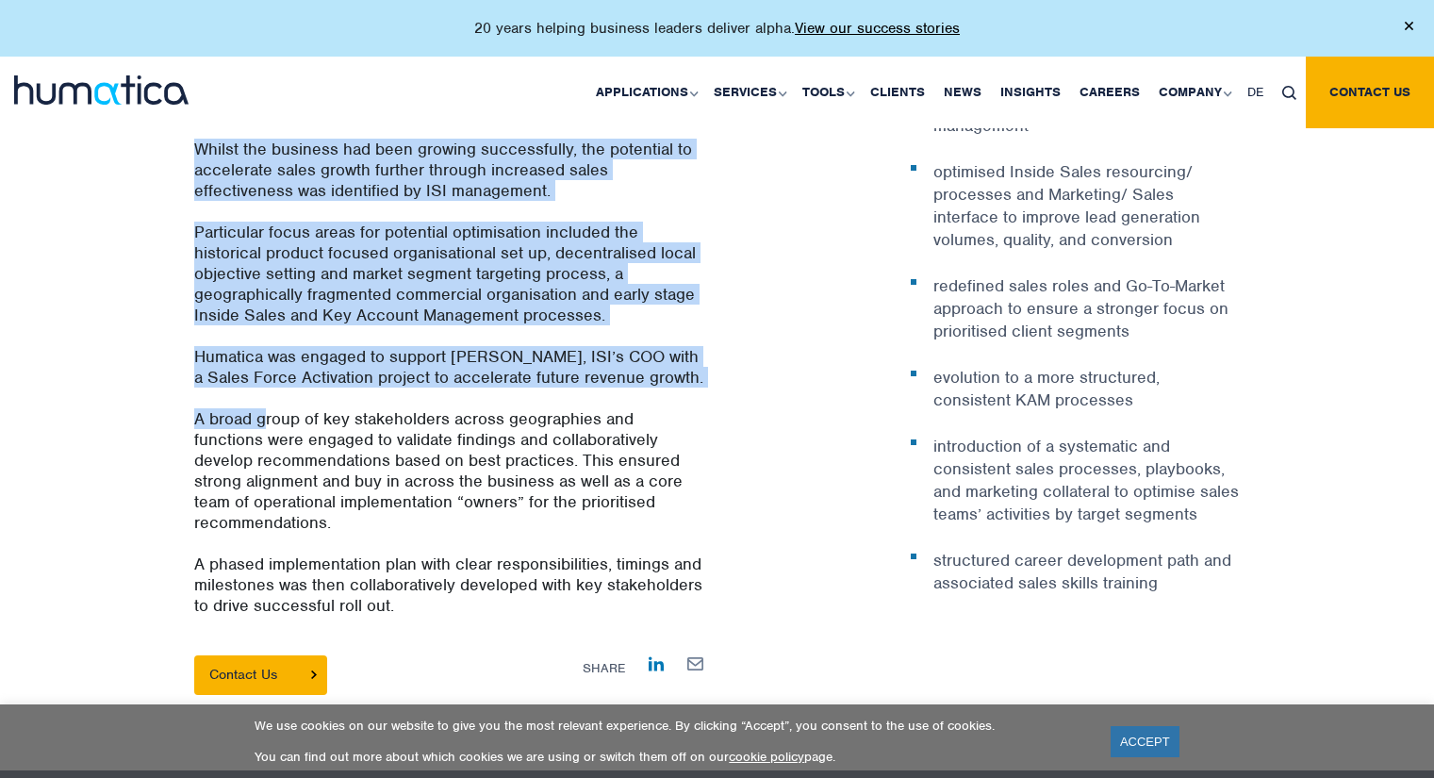
drag, startPoint x: 190, startPoint y: 383, endPoint x: 270, endPoint y: 384, distance: 80.2
click at [269, 384] on div "ISI Markets Sales Force Activation ISI Markets is a leading provider of critica…" at bounding box center [449, 340] width 538 height 709
click at [270, 408] on p "A broad group of key stakeholders across geographies and functions were engaged…" at bounding box center [448, 480] width 509 height 145
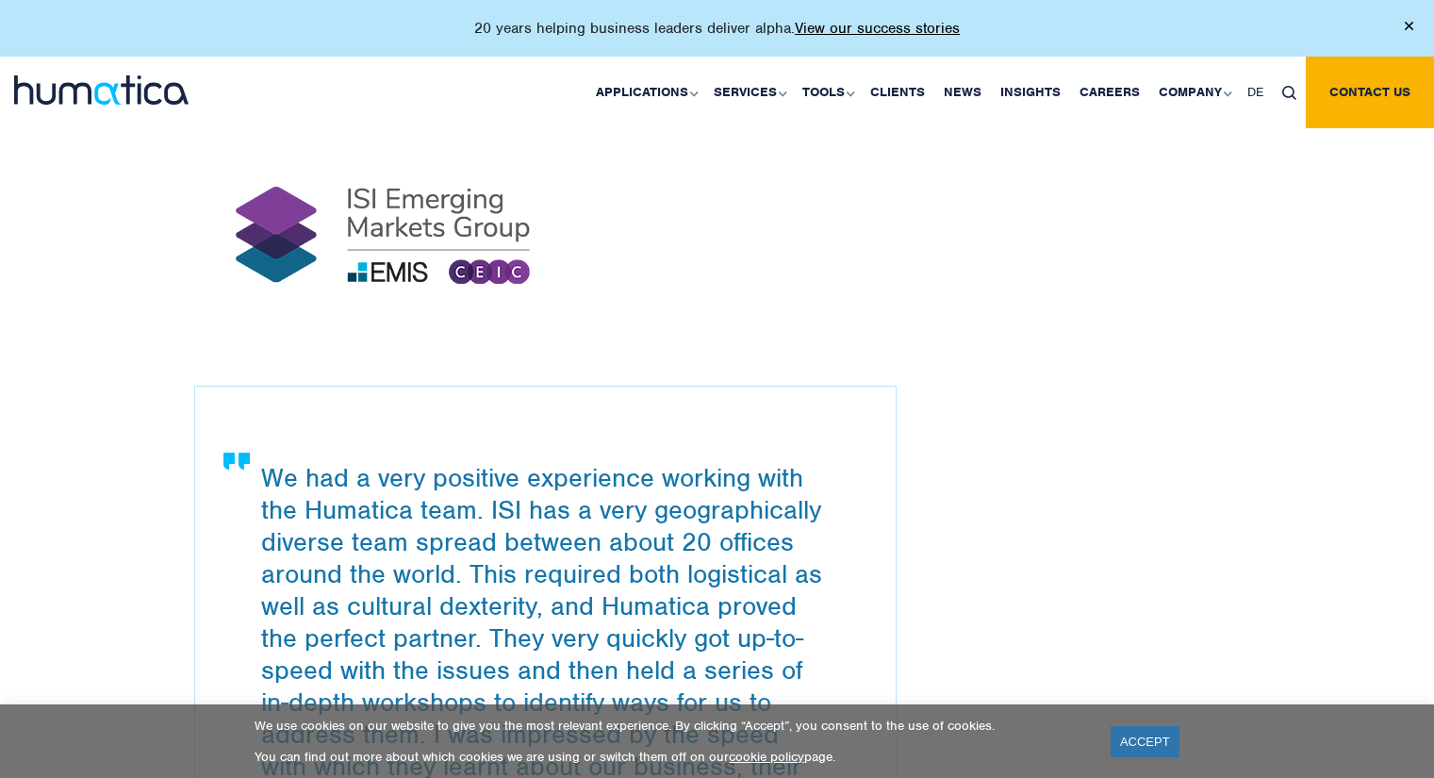
scroll to position [0, 0]
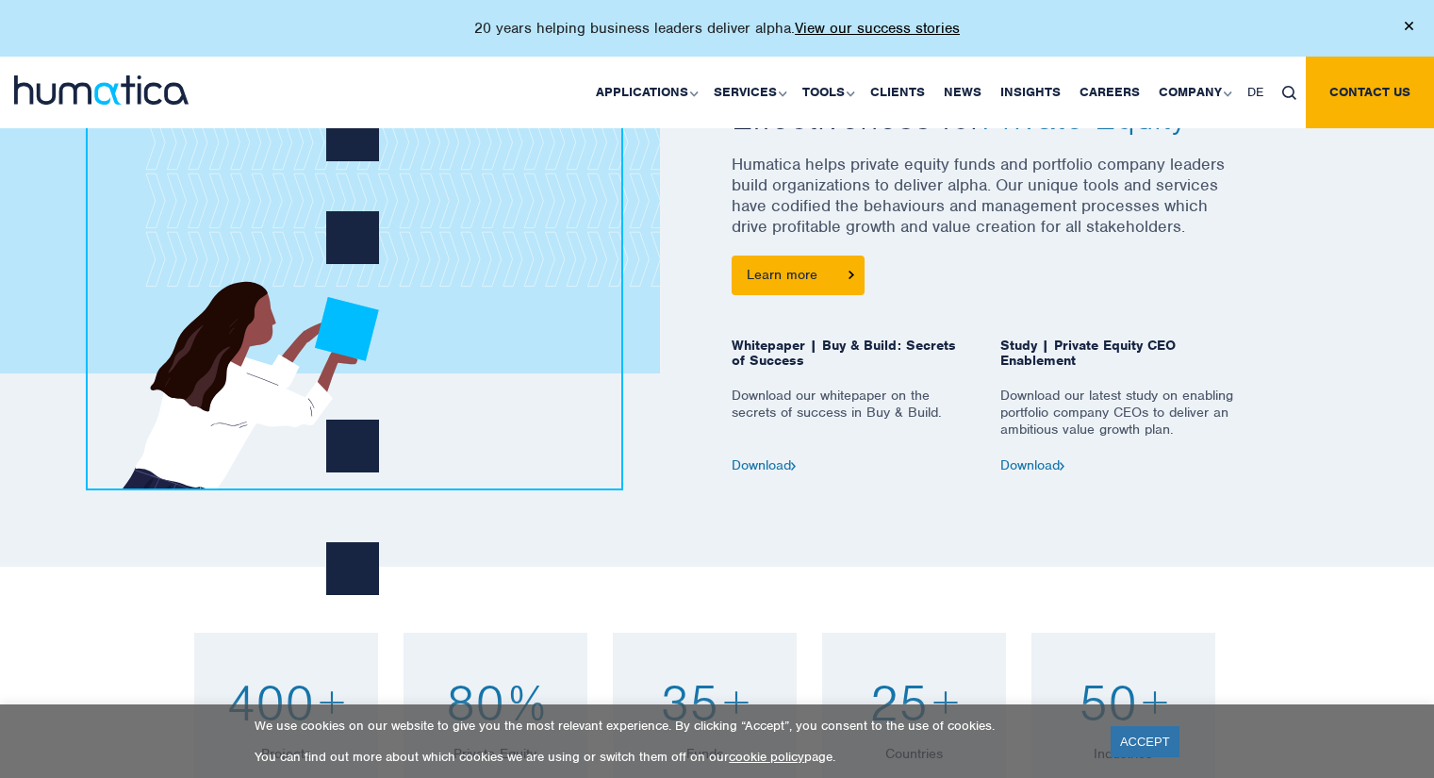
scroll to position [754, 0]
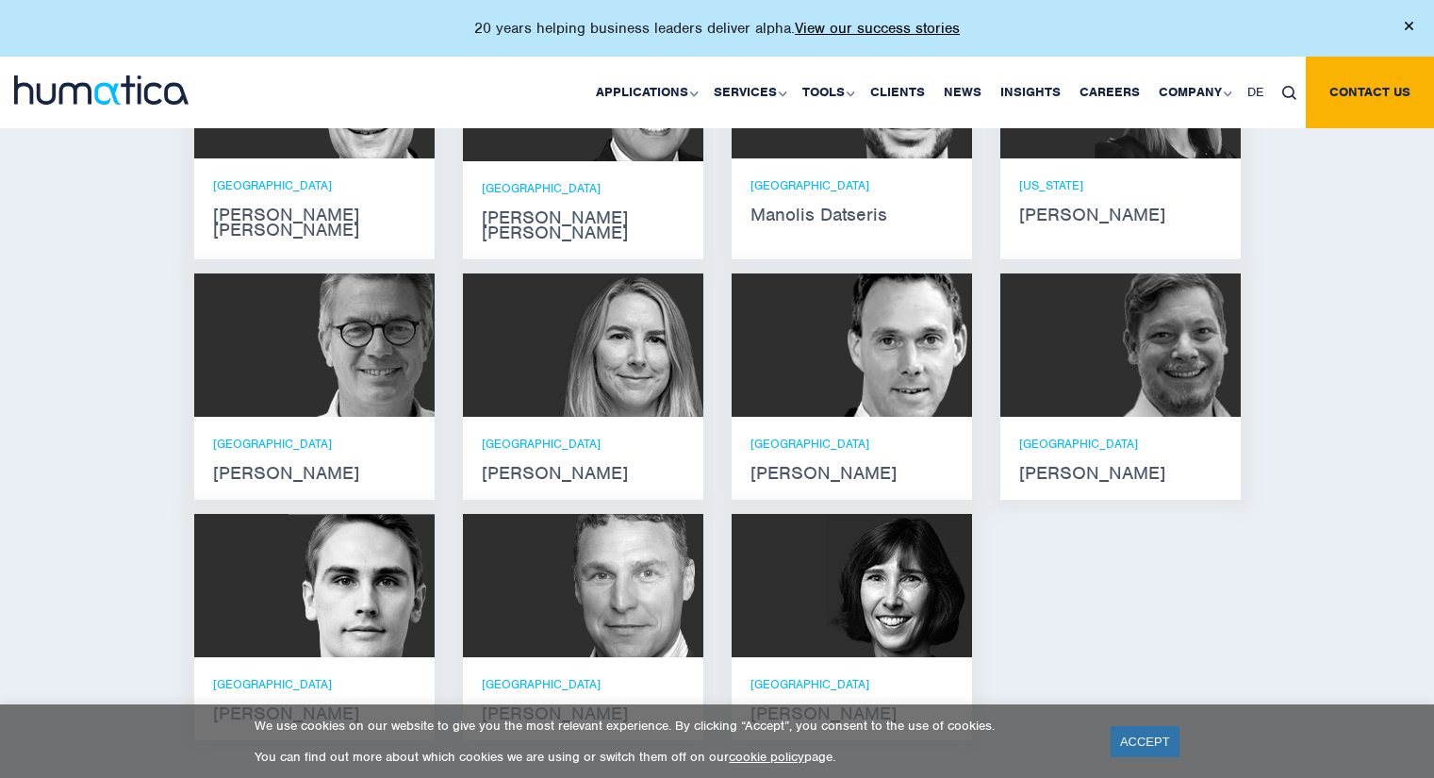
scroll to position [1415, 0]
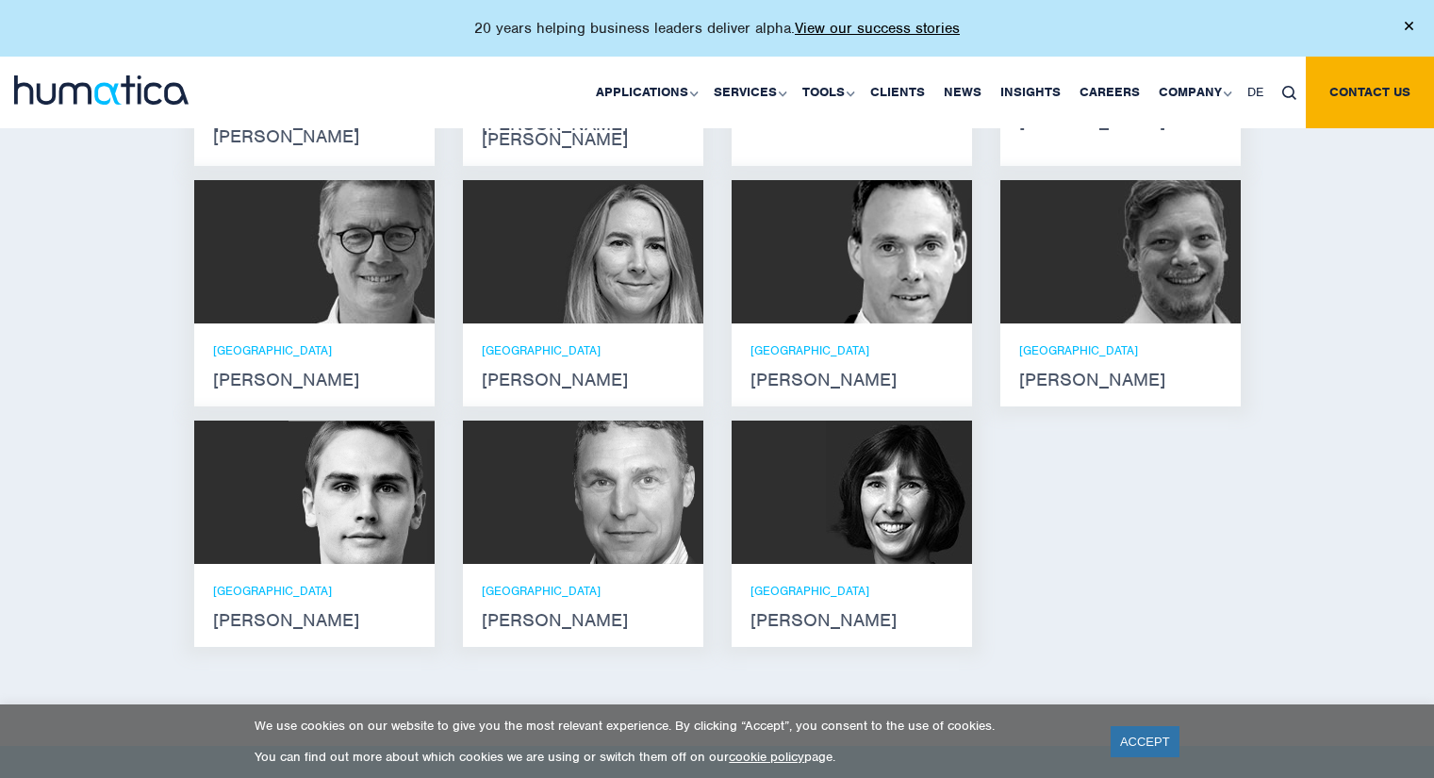
click at [534, 342] on div "LONDON Zoë Fox" at bounding box center [583, 364] width 203 height 45
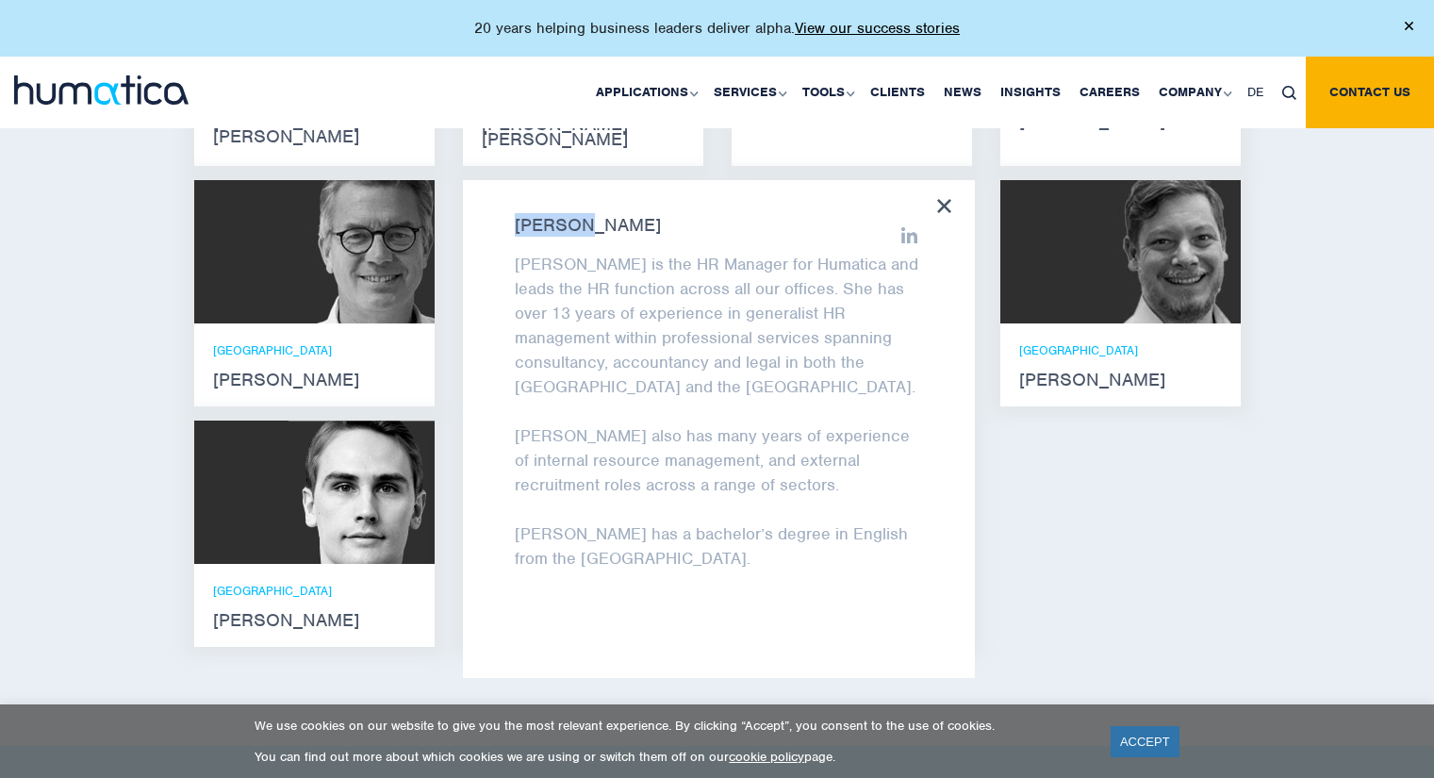
drag, startPoint x: 516, startPoint y: 199, endPoint x: 583, endPoint y: 205, distance: 67.2
click at [583, 218] on strong "Zoë Fox" at bounding box center [719, 225] width 408 height 15
copy strong "Zoë Fox"
